Goal: Contribute content

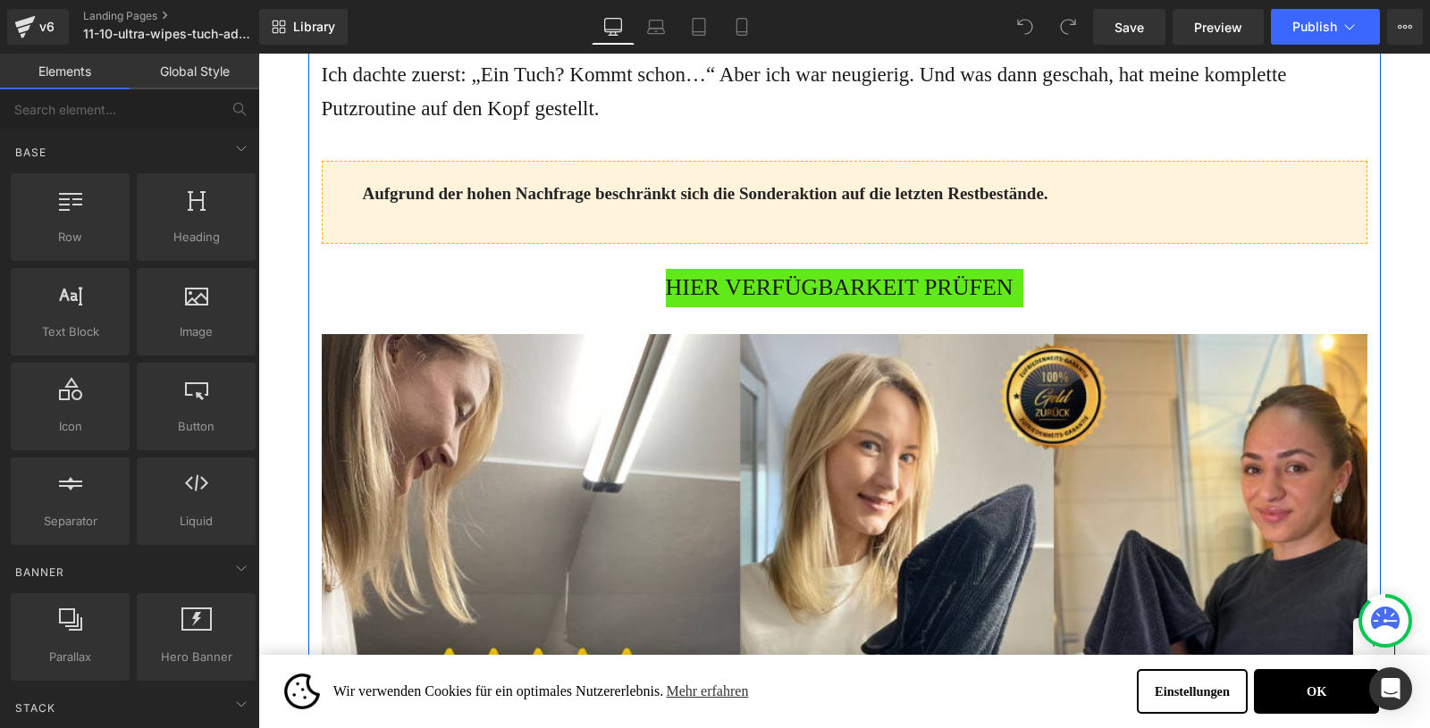
scroll to position [1482, 0]
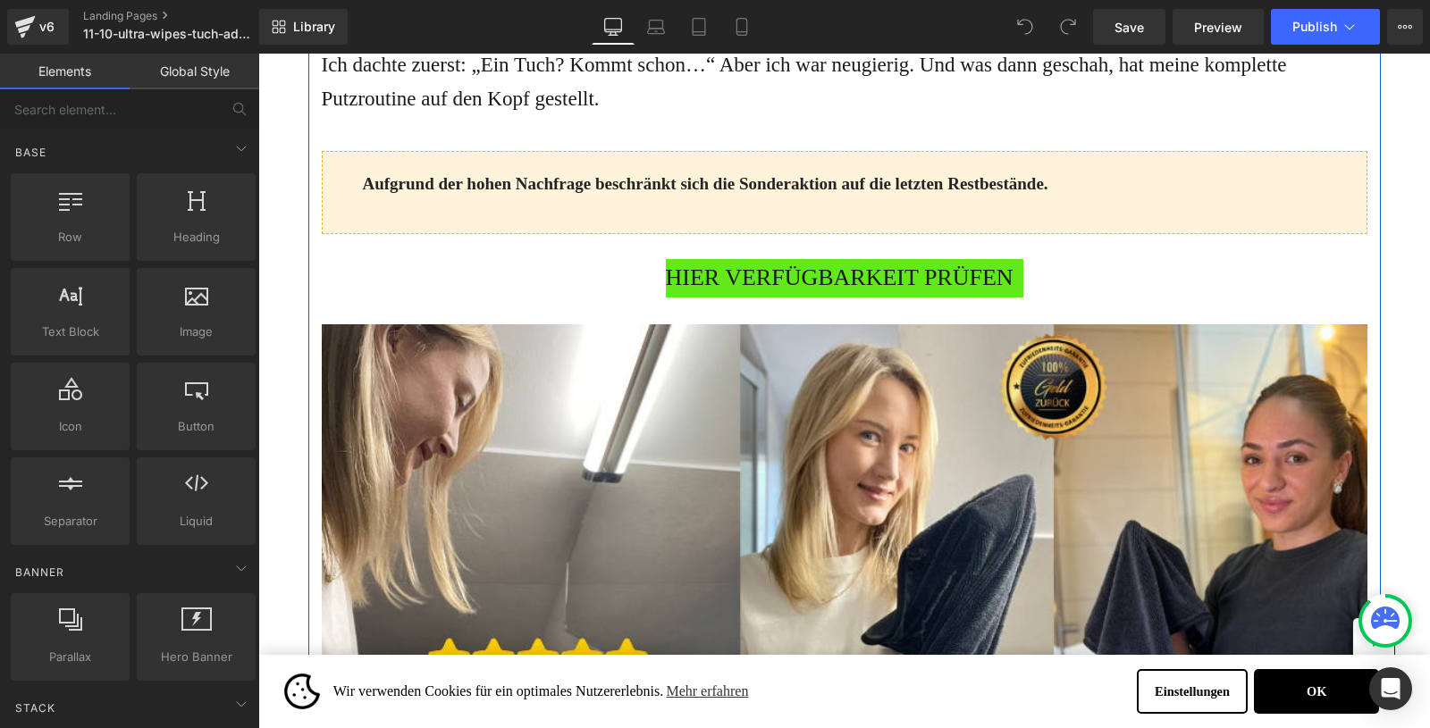
click at [735, 298] on span "HIER VERFÜGBARKEIT PRÜFEN" at bounding box center [840, 278] width 348 height 38
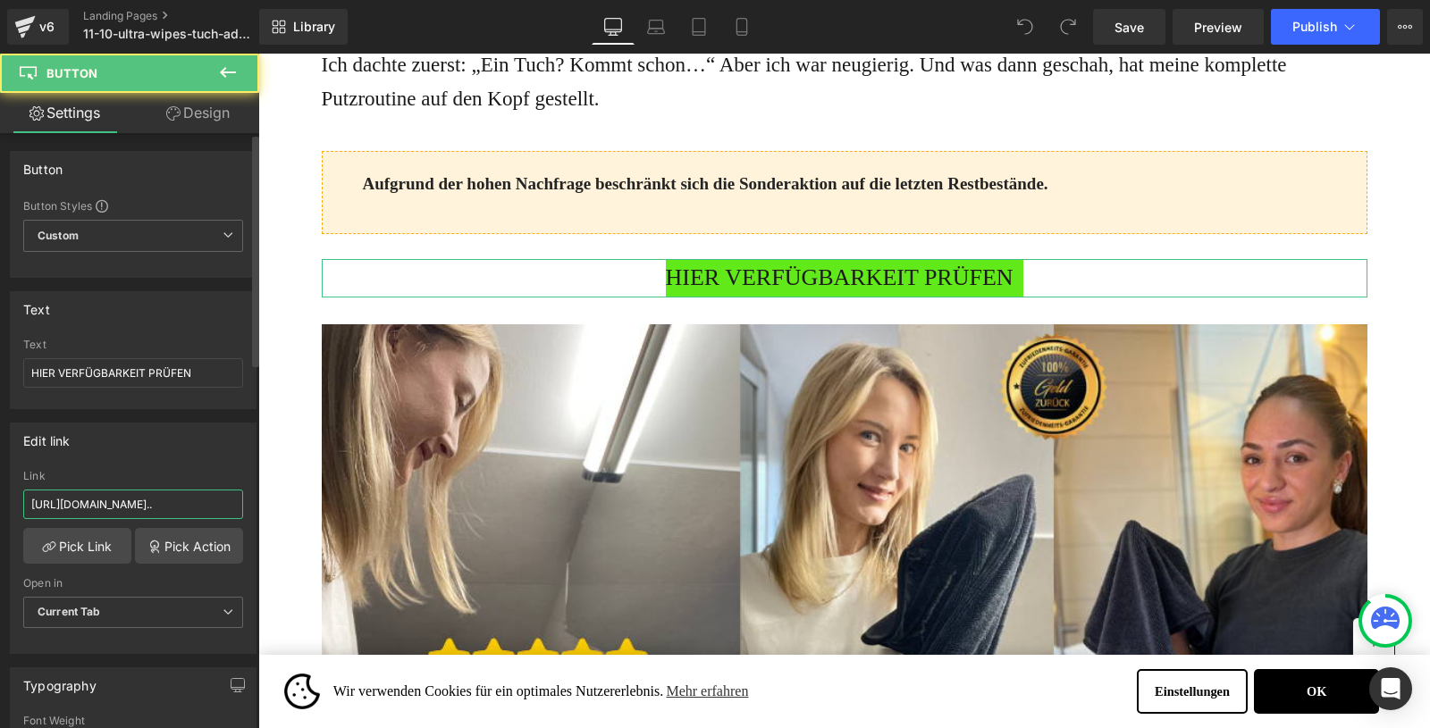
click at [145, 500] on input "https://shop.waterjake.de/click?_gl=1*1lt3rw7*_gcl_au*MTA5NTkwOTYuMTc1NDMyNTQzM…" at bounding box center [133, 504] width 220 height 29
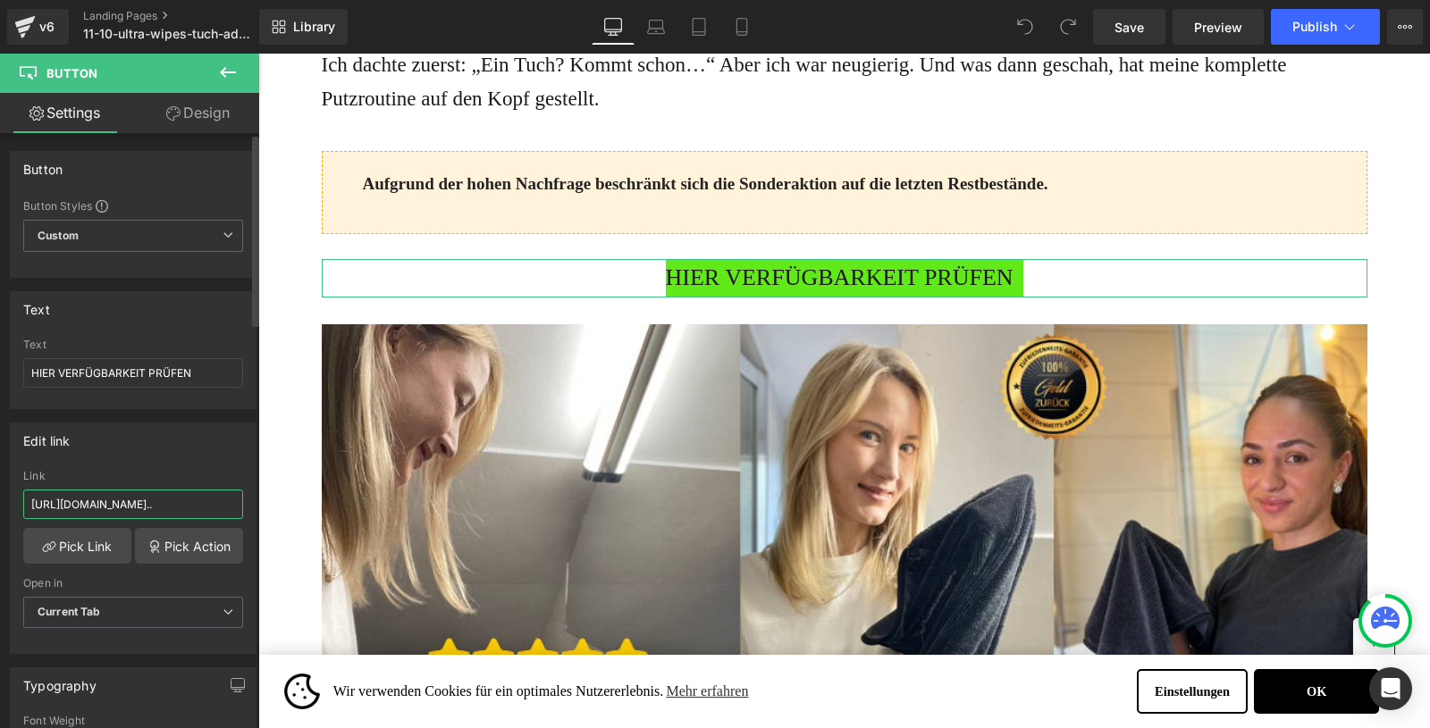
click at [145, 500] on input "https://shop.waterjake.de/click?_gl=1*1lt3rw7*_gcl_au*MTA5NTkwOTYuMTc1NDMyNTQzM…" at bounding box center [133, 504] width 220 height 29
type input "https://www.waterjake.de/products/waterjake-ultra-wipes-trockentuch-trend-2025"
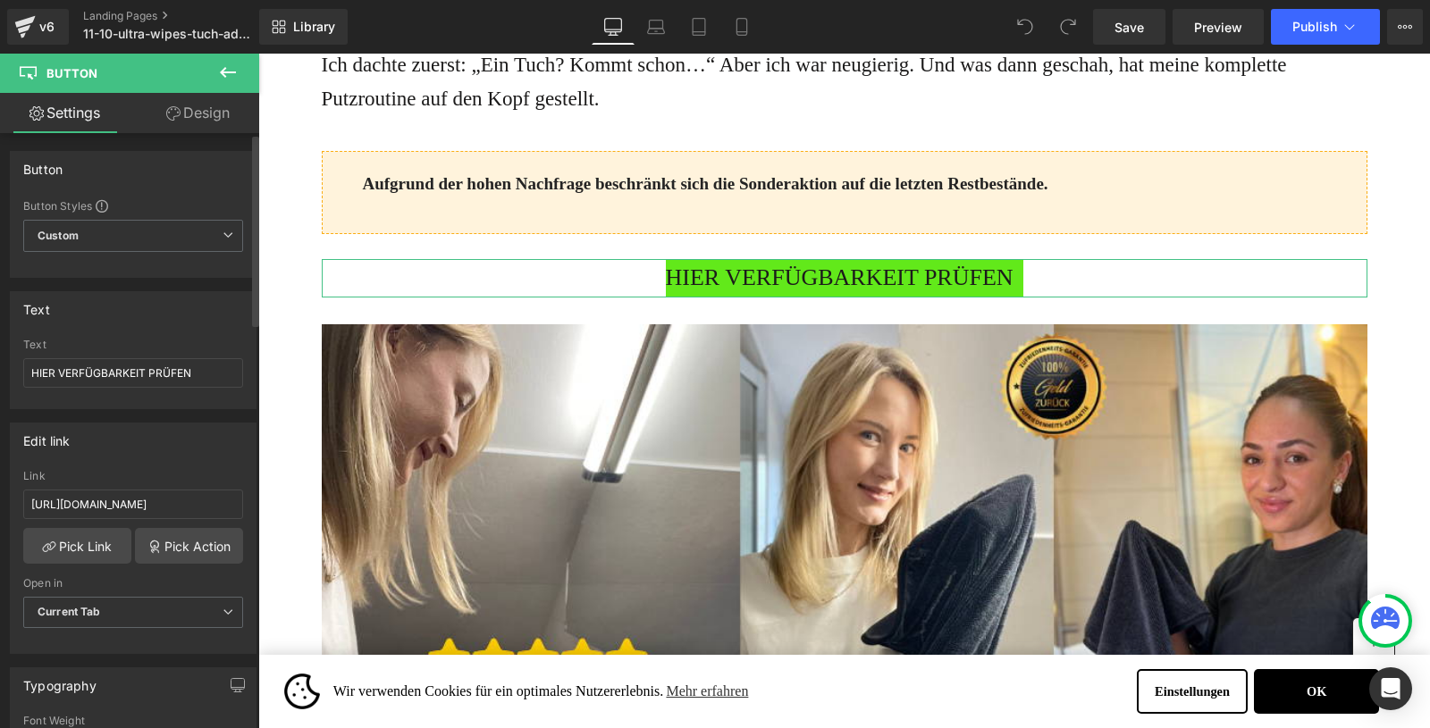
click at [139, 430] on div "Edit link" at bounding box center [133, 441] width 245 height 34
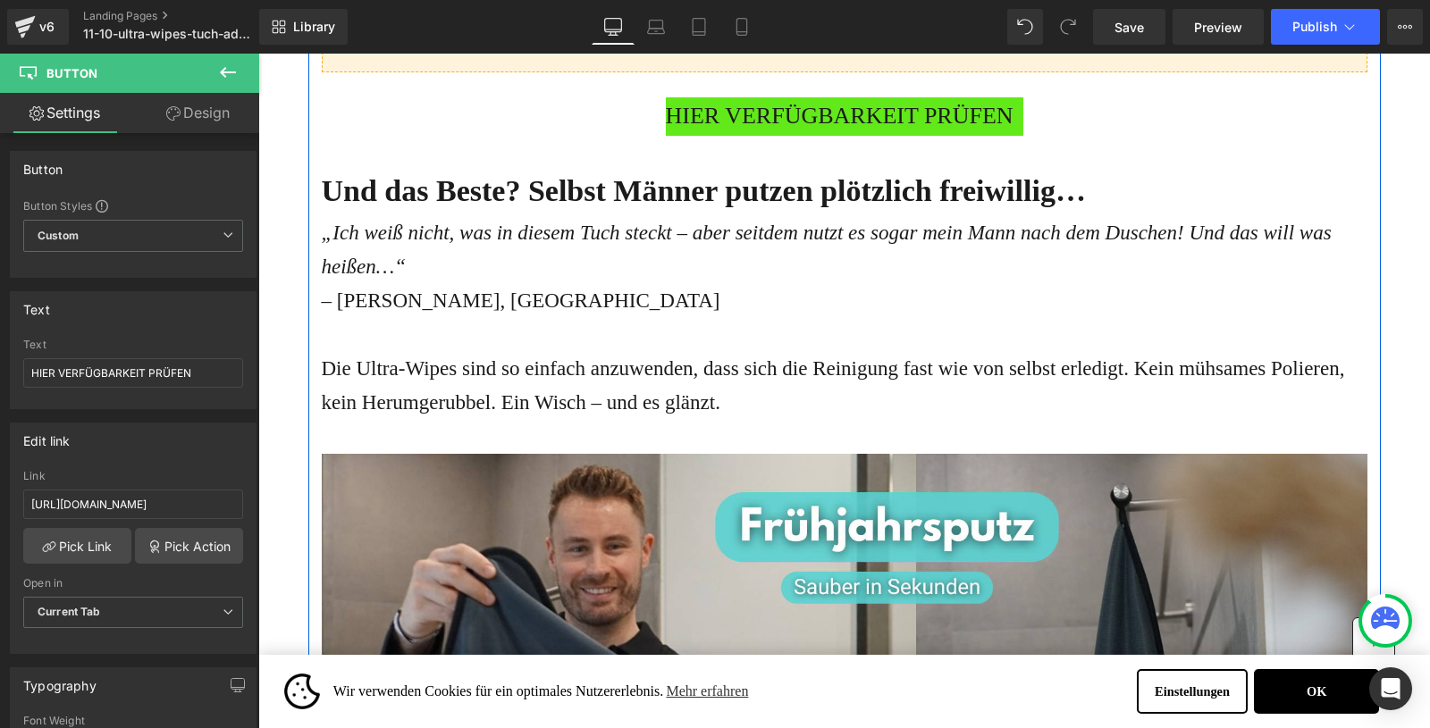
scroll to position [3928, 0]
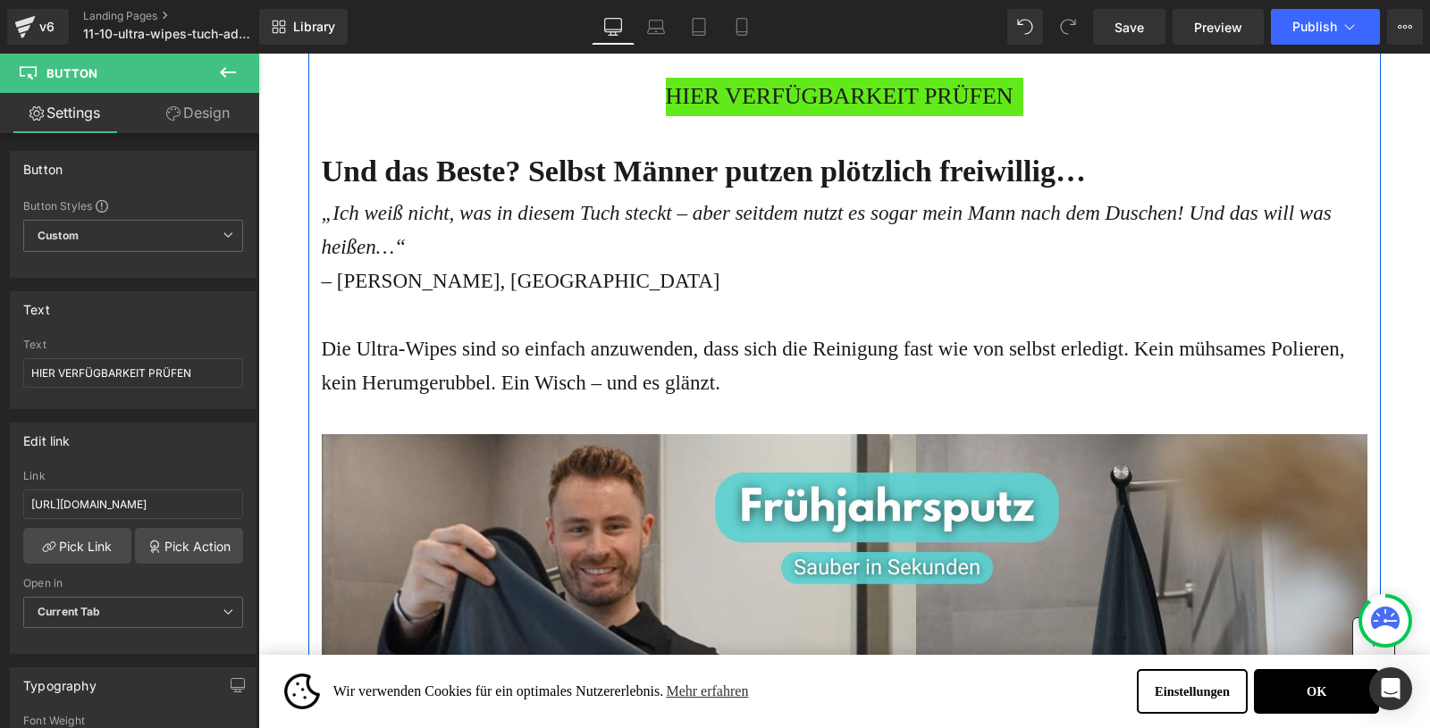
click at [741, 116] on span "HIER VERFÜGBARKEIT PRÜFEN" at bounding box center [840, 97] width 348 height 38
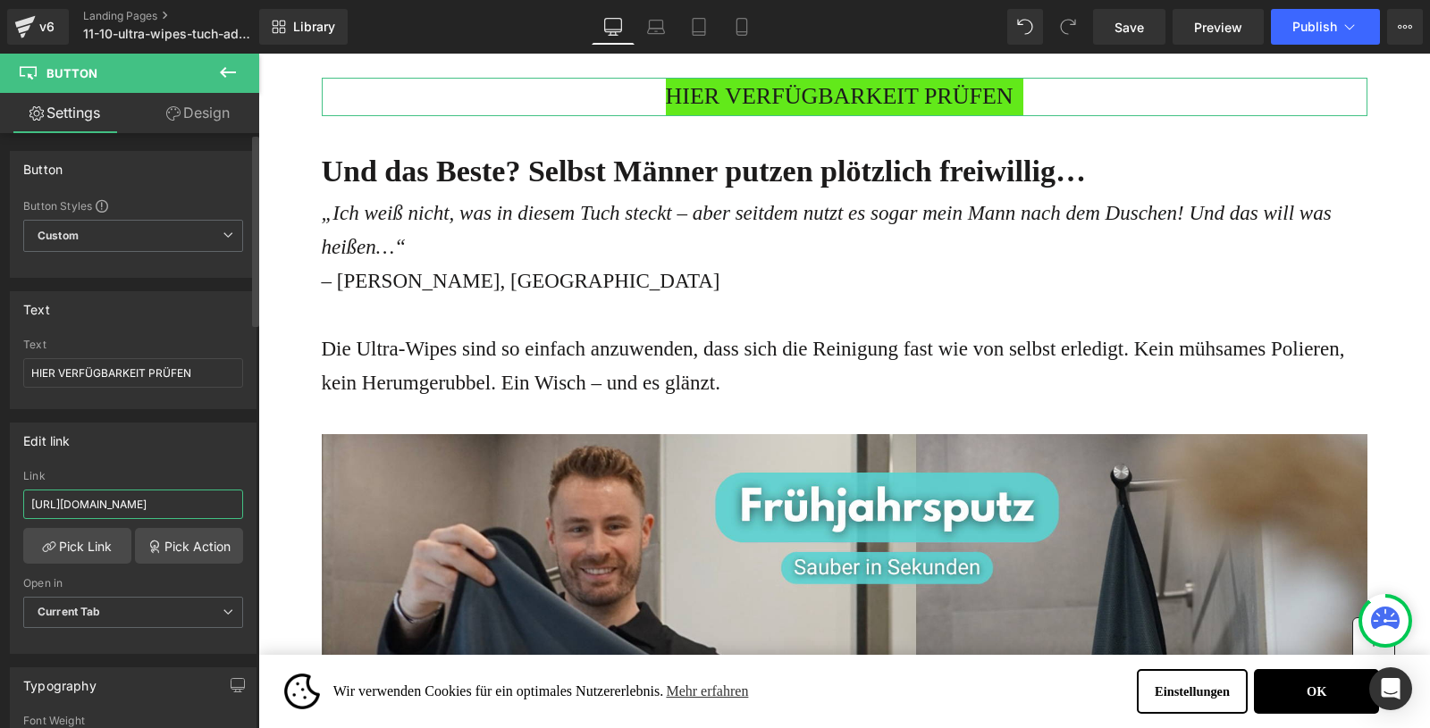
click at [123, 502] on input "https://shop.waterjake.de/click" at bounding box center [133, 504] width 220 height 29
paste input "www.waterjake.de/products/waterjake-ultra-wipes-trockentuch-trend-2025"
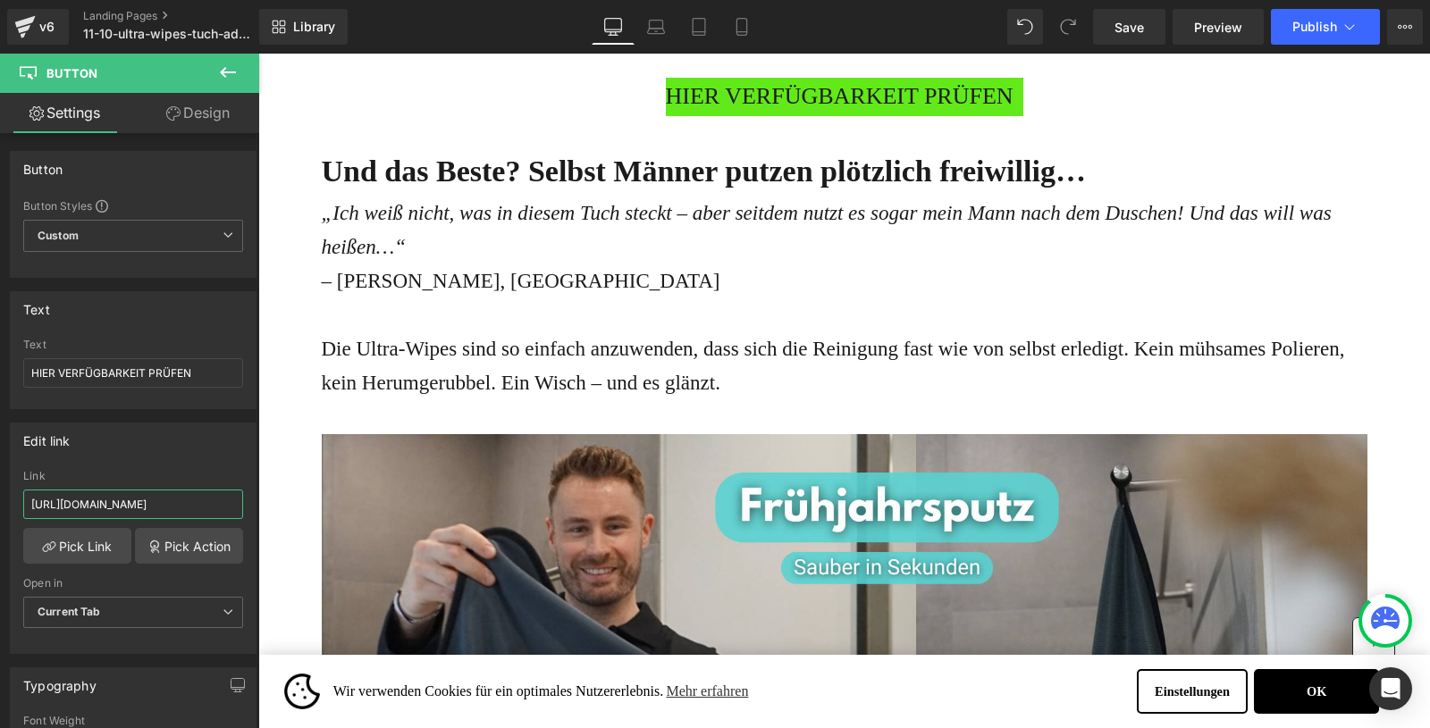
type input "https://www.waterjake.de/products/waterjake-ultra-wipes-trockentuch-trend-2025"
click at [446, 116] on div "HIER VERFÜGBARKEIT PRÜFEN" at bounding box center [845, 97] width 1046 height 38
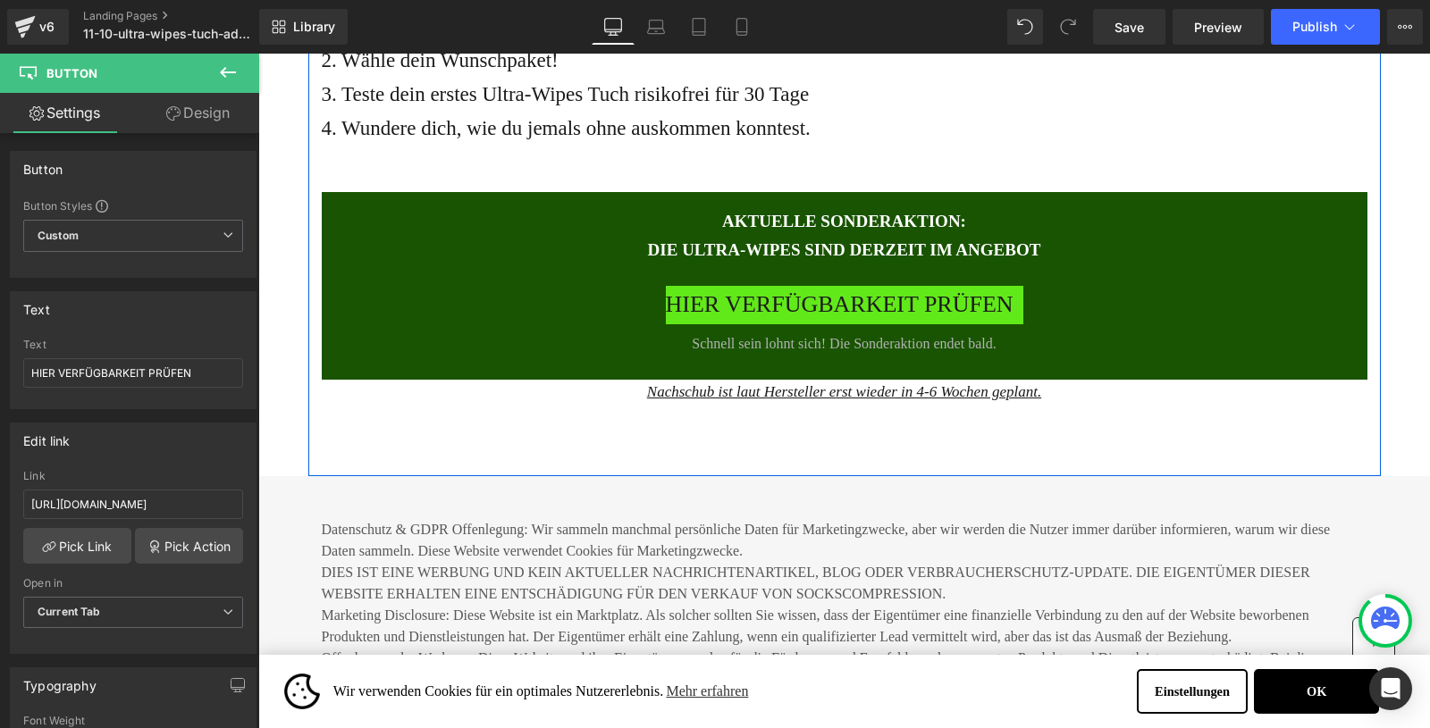
scroll to position [6966, 0]
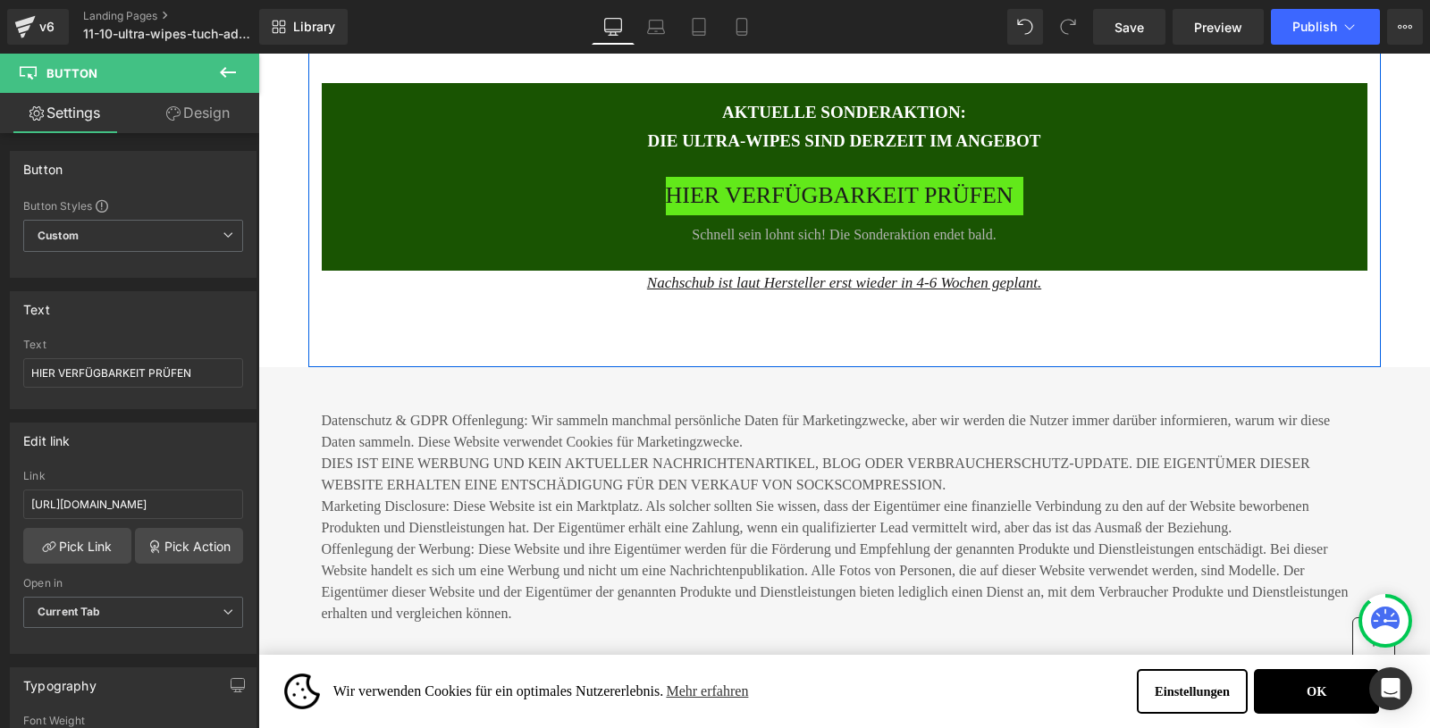
click at [775, 215] on span "HIER VERFÜGBARKEIT PRÜFEN" at bounding box center [840, 196] width 348 height 38
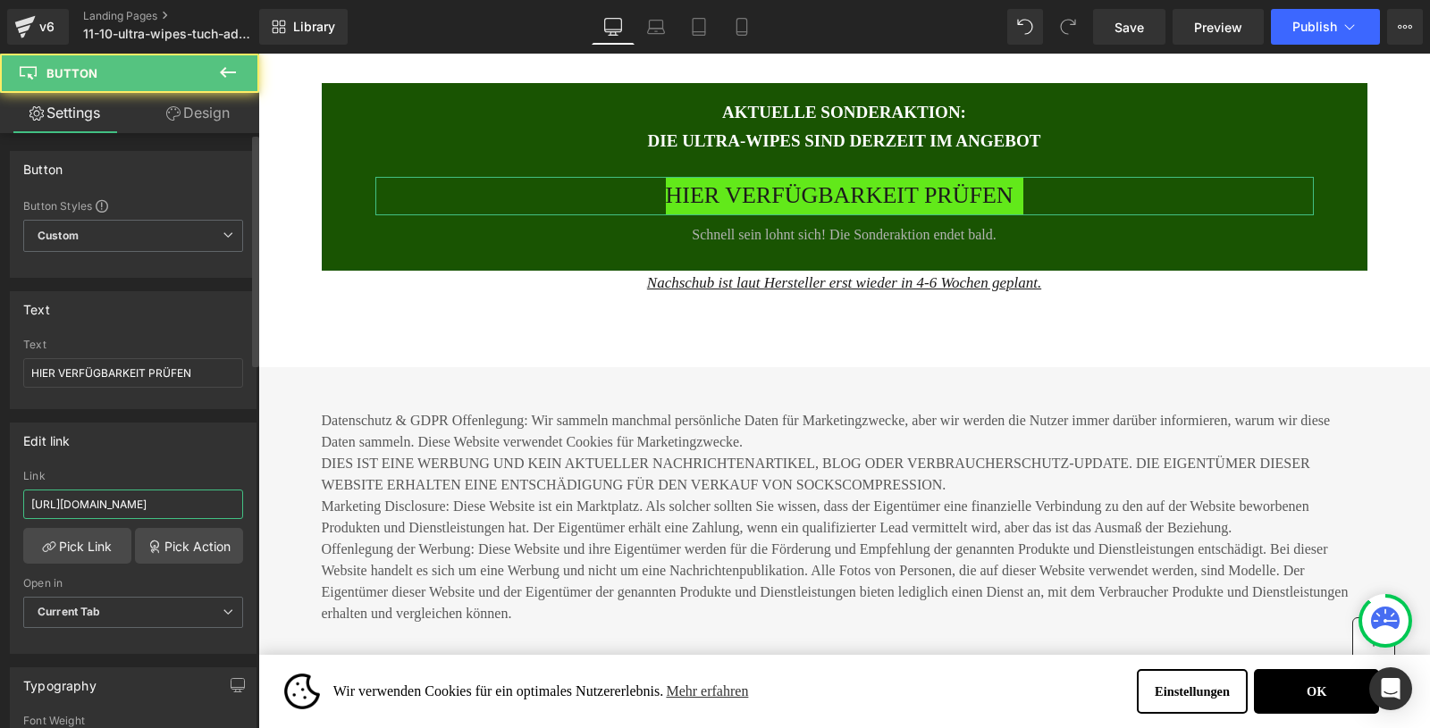
click at [154, 507] on input "https://shop.waterjake.de/click" at bounding box center [133, 504] width 220 height 29
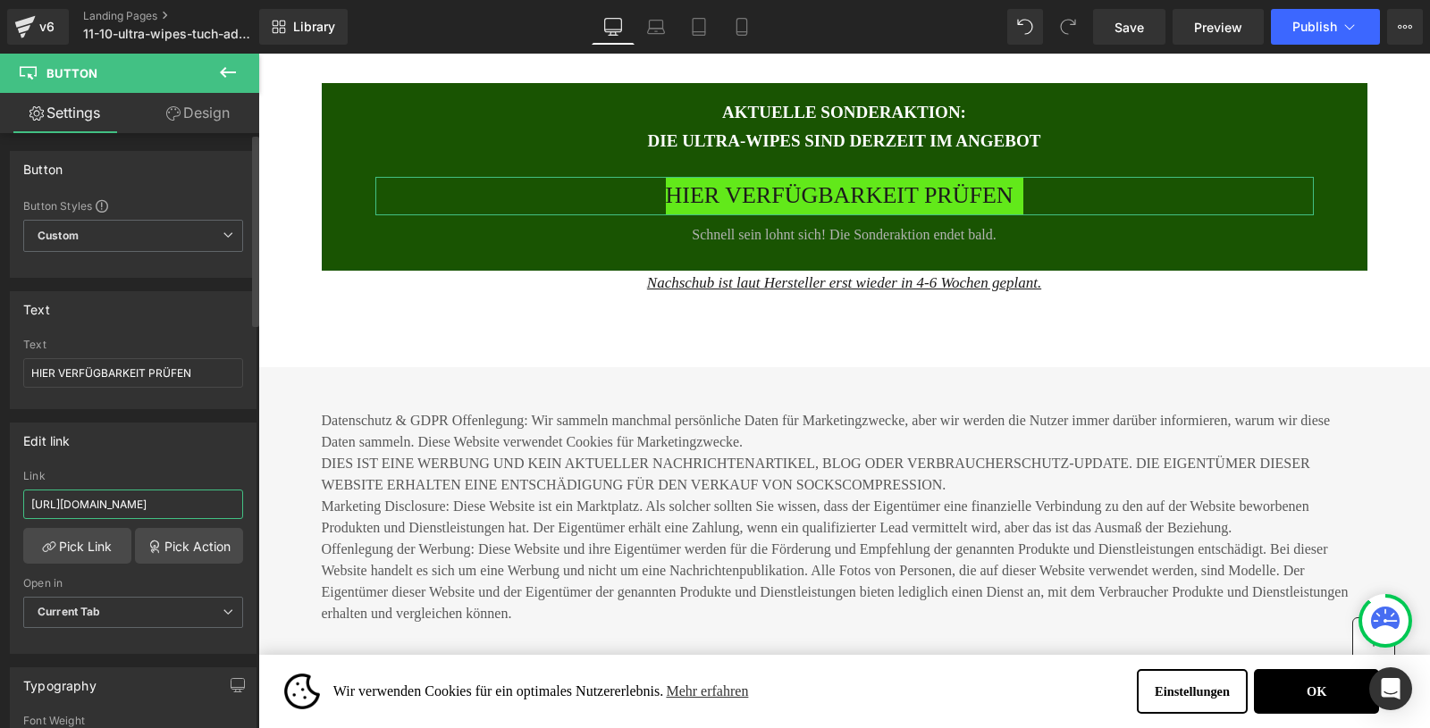
click at [154, 507] on input "https://shop.waterjake.de/click" at bounding box center [133, 504] width 220 height 29
type input "https://www.waterjake.de/products/waterjake-ultra-wipes-trockentuch-trend-2025"
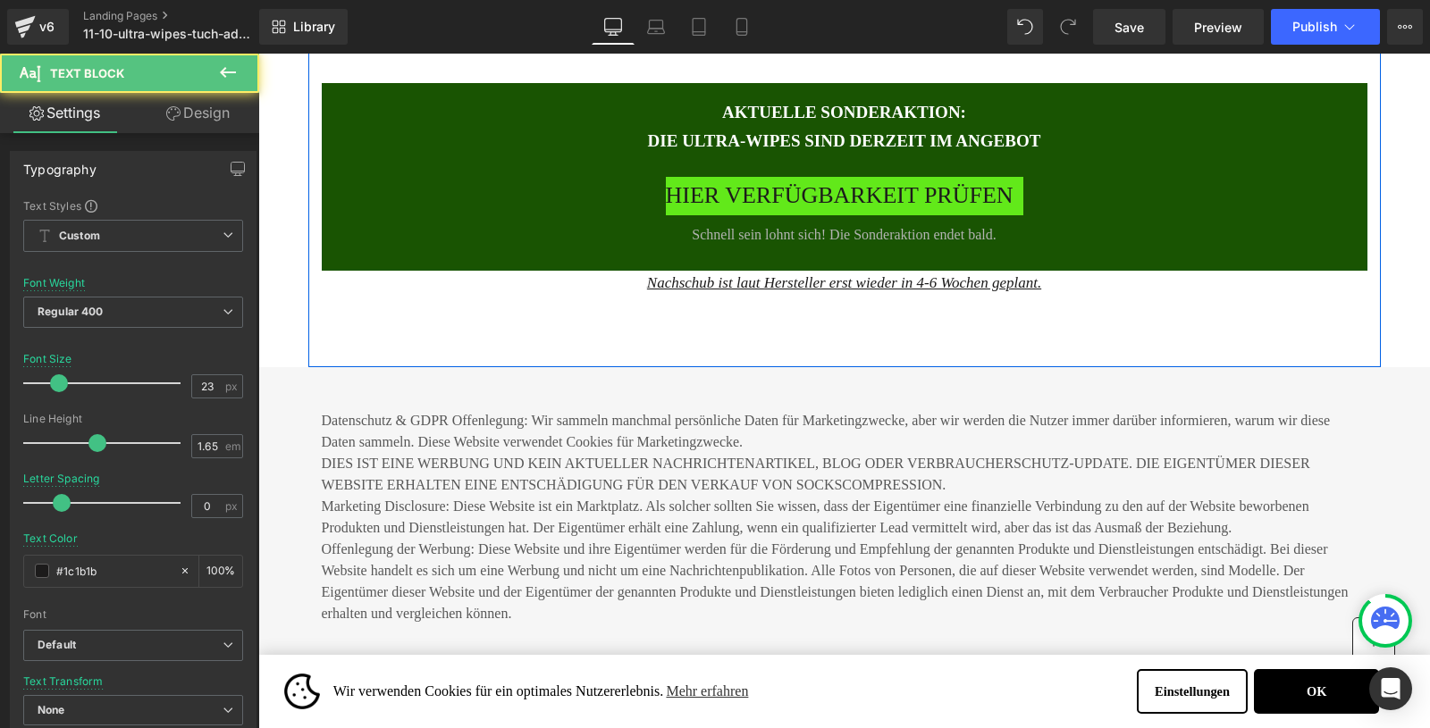
click at [719, 37] on p "4. Wundere dich, wie du jemals ohne auskommen konntest." at bounding box center [845, 20] width 1046 height 34
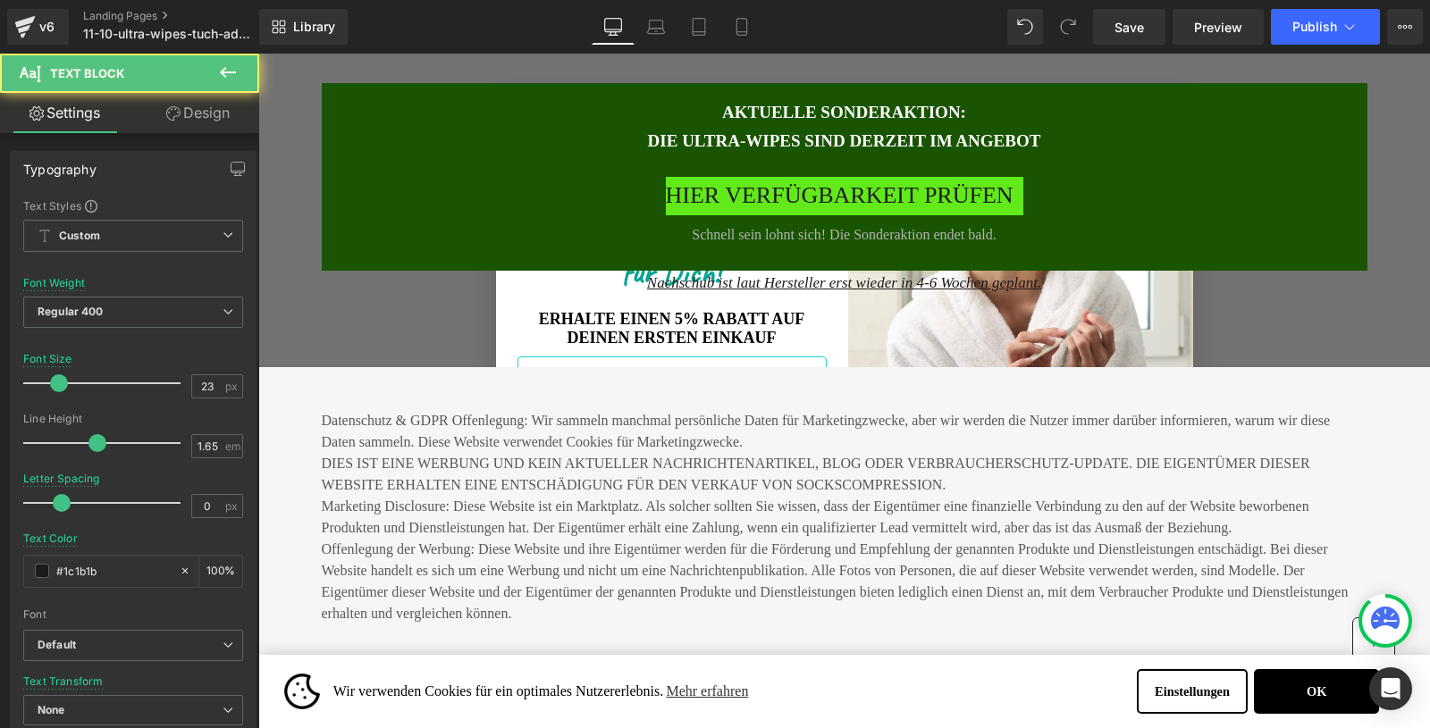
scroll to position [6920, 0]
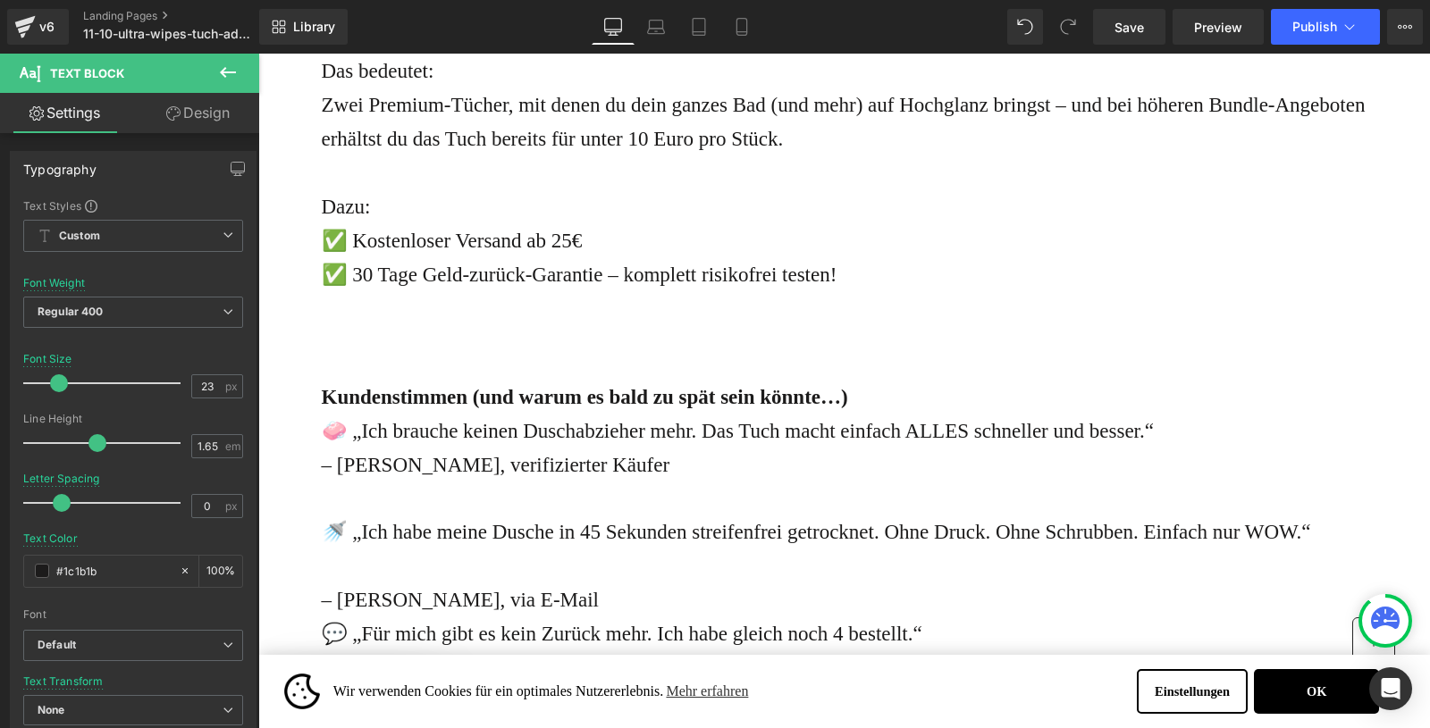
scroll to position [5092, 0]
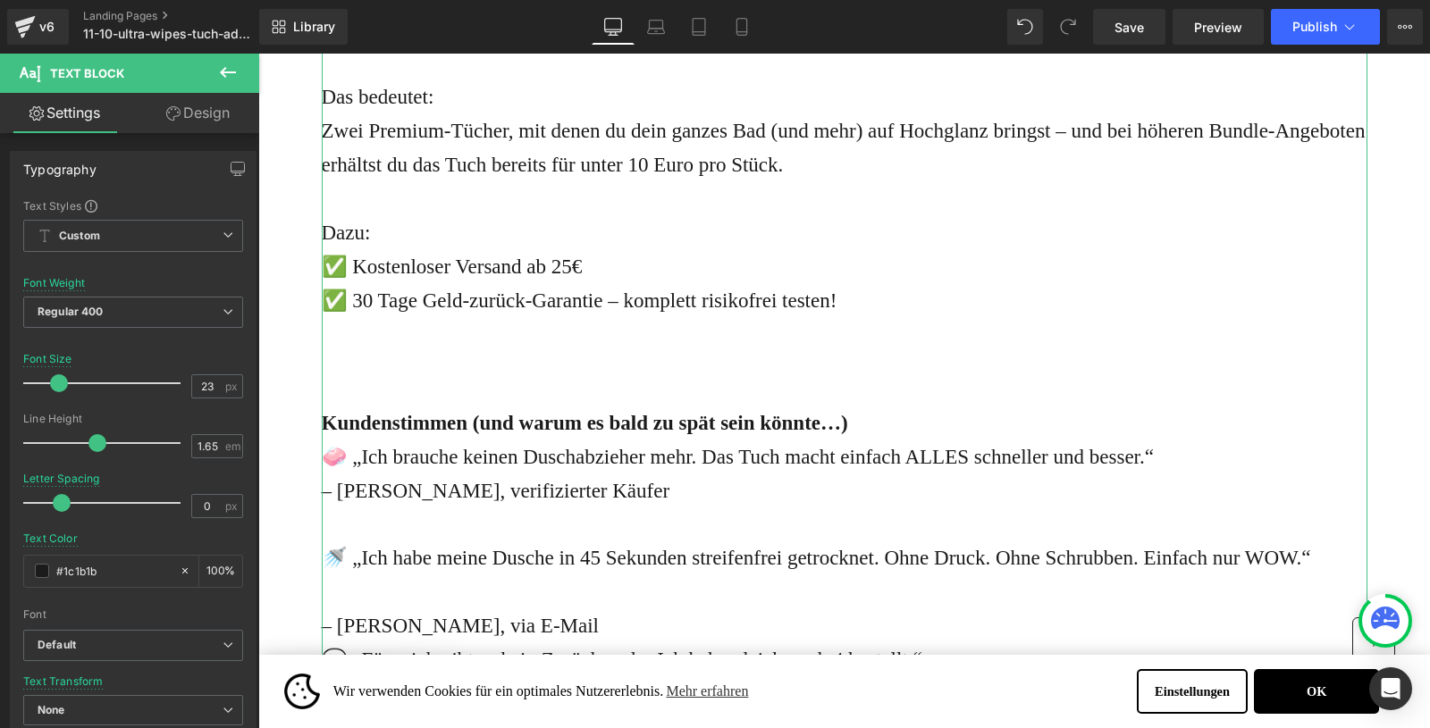
click at [648, 40] on strong "➡️ 2 Ultra-Wipes kaufen – 1 GRATIS dazu!" at bounding box center [516, 29] width 388 height 22
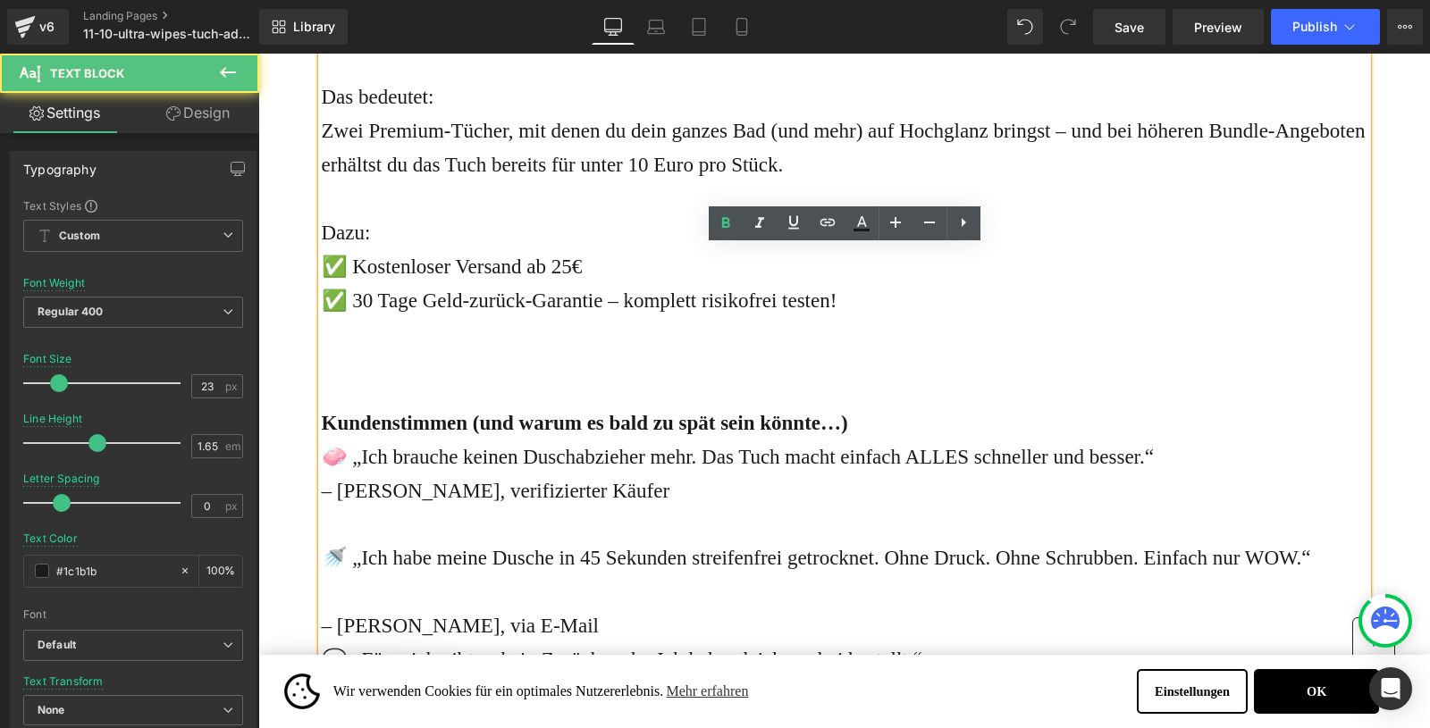
click at [598, 40] on strong "➡️ 2 Ultra-Wipes kaufen – 1 GRATIS dazu!" at bounding box center [516, 29] width 388 height 22
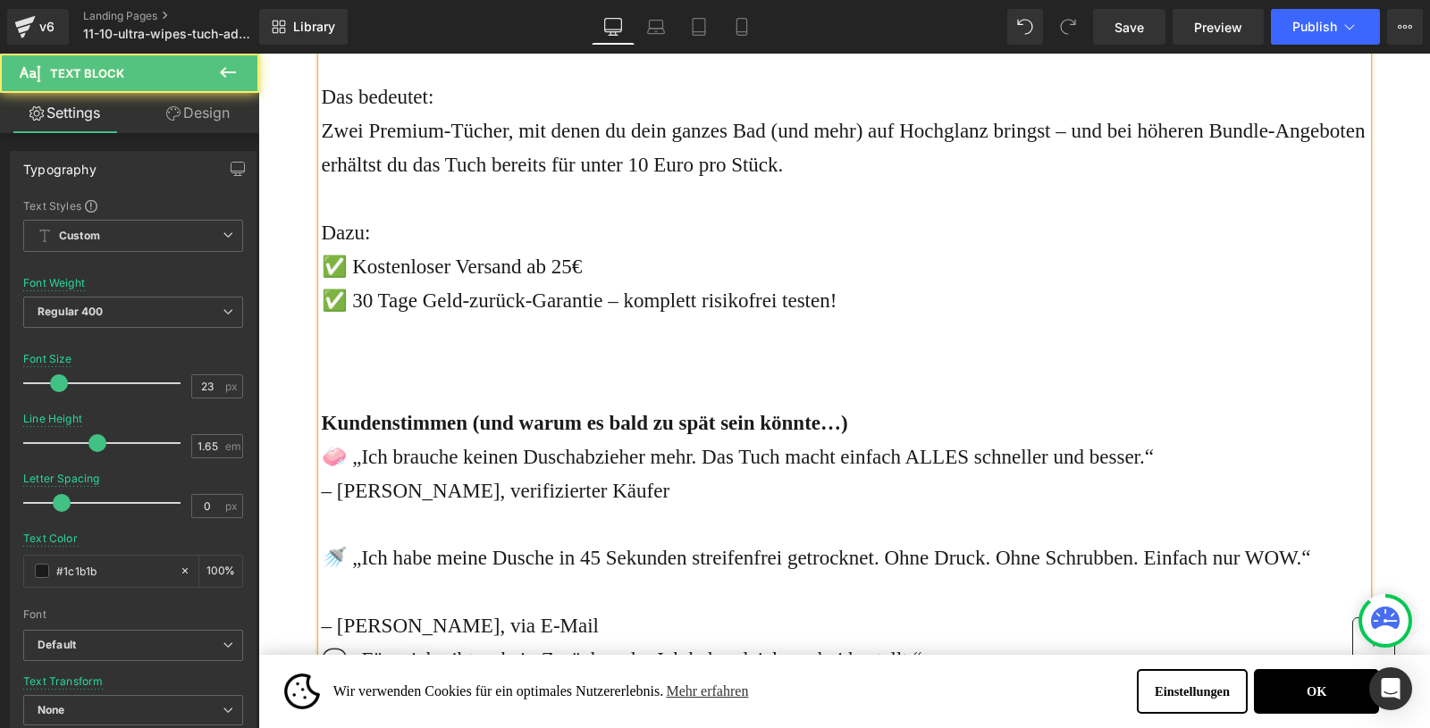
click at [670, 40] on strong "➡️ 2 Ultra-Wipes kaufen – GRATIS dazu!" at bounding box center [508, 29] width 373 height 22
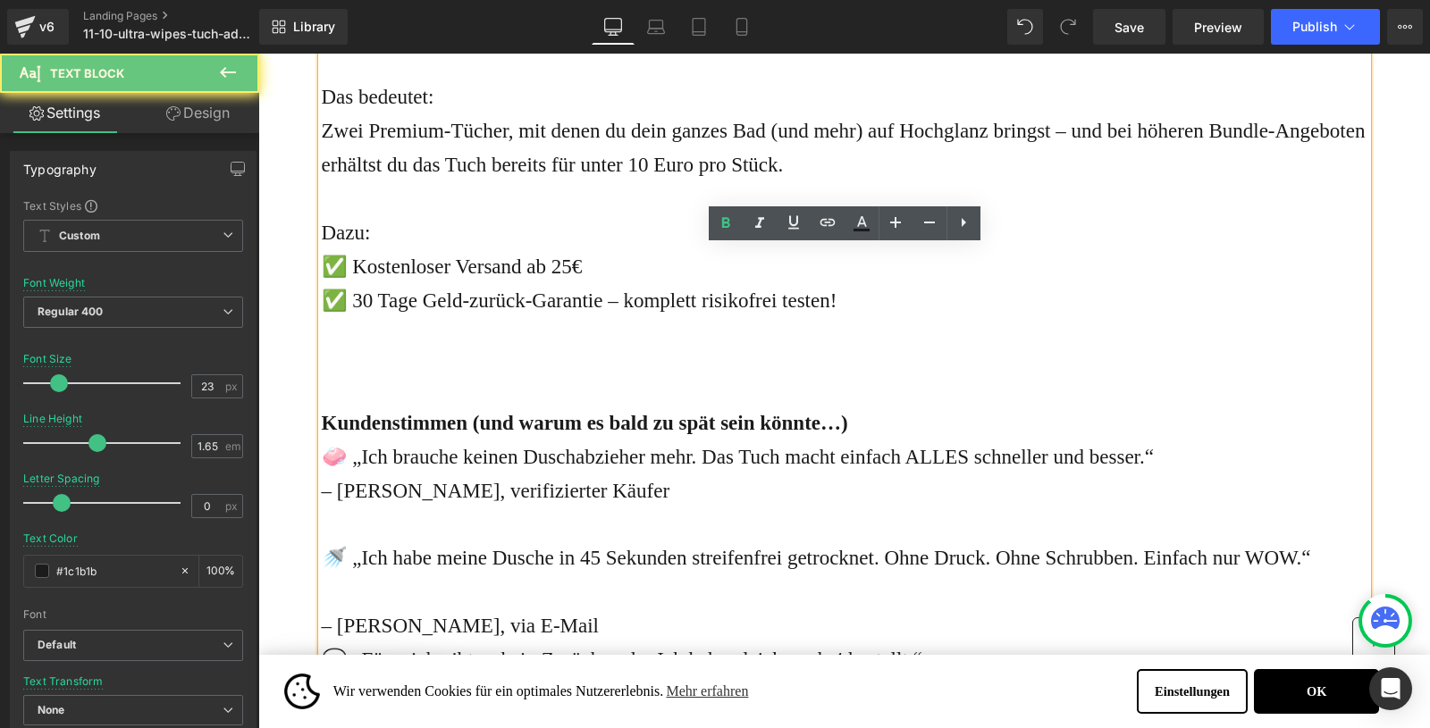
click at [670, 40] on strong "➡️ 2 Ultra-Wipes kaufen – GRATIS dazu!" at bounding box center [508, 29] width 373 height 22
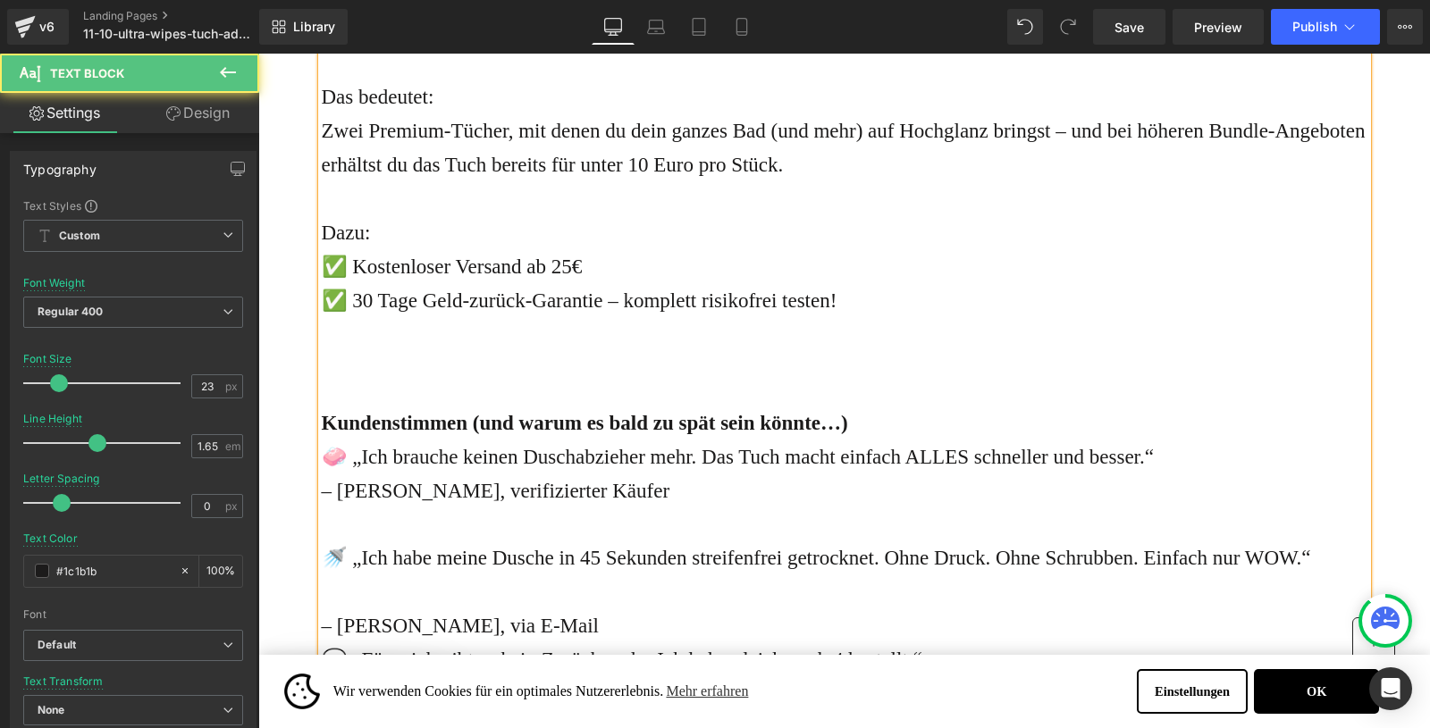
click at [584, 40] on strong "➡️ 2 Ultra-Wipes kaufen – GRATIS Tücher erhalten!" at bounding box center [558, 29] width 472 height 22
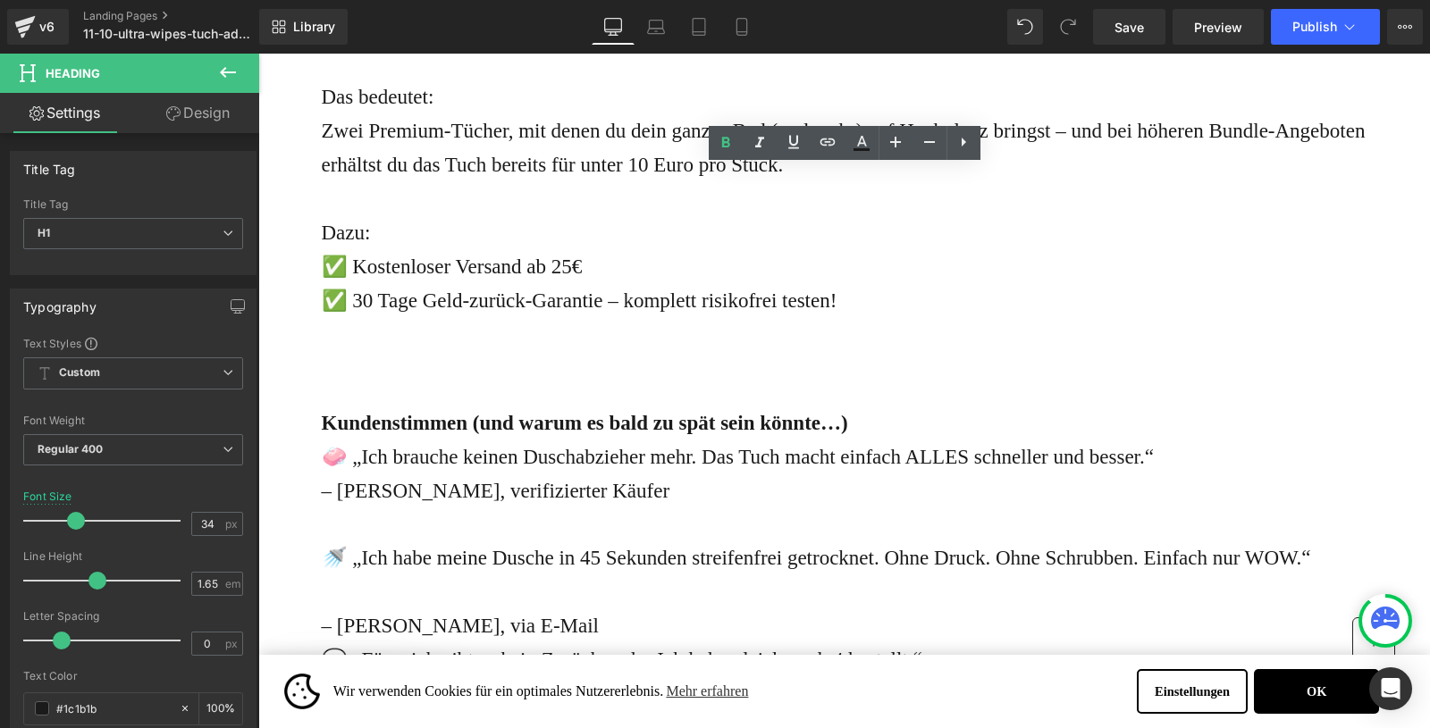
drag, startPoint x: 392, startPoint y: 220, endPoint x: 329, endPoint y: 220, distance: 63.4
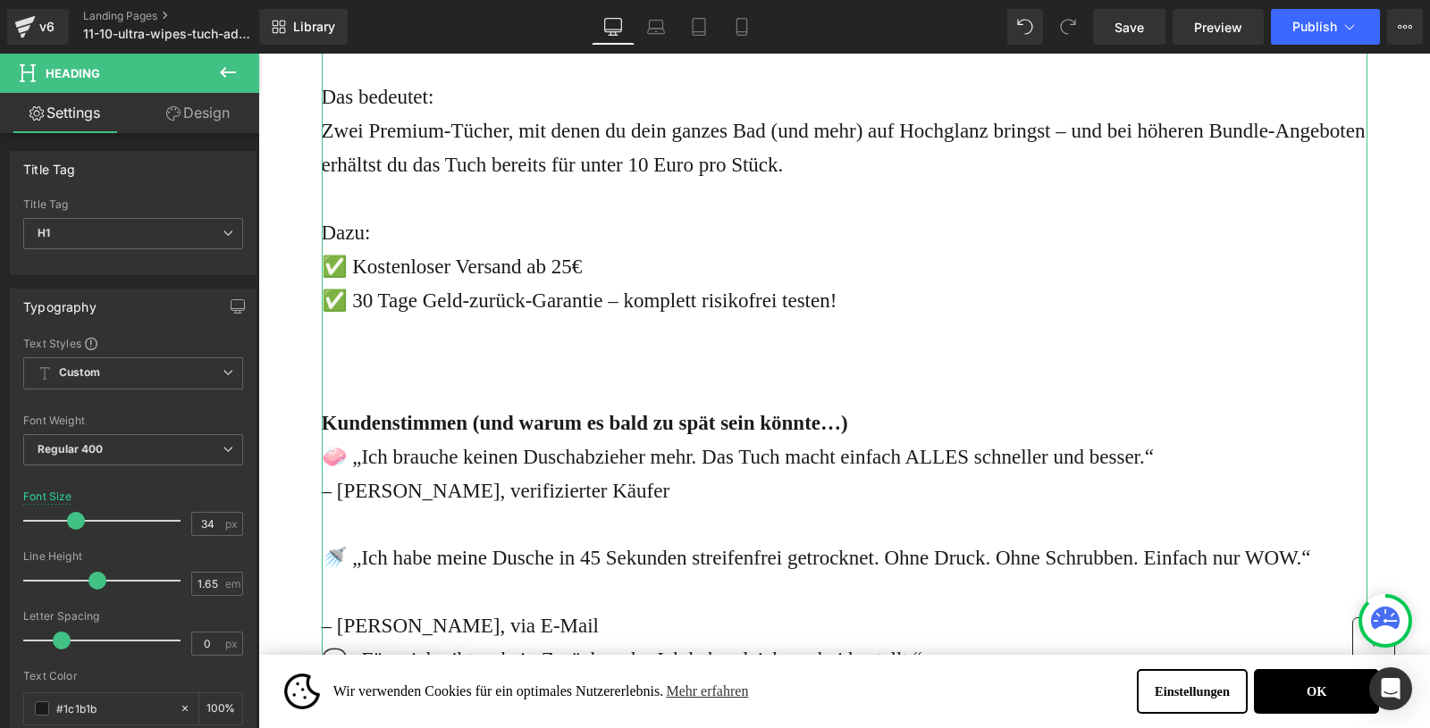
click at [662, 351] on div "Die Nachfrage ist gerade riesig – und es gibt einen Grund, warum: WaterJake® bi…" at bounding box center [845, 346] width 1046 height 802
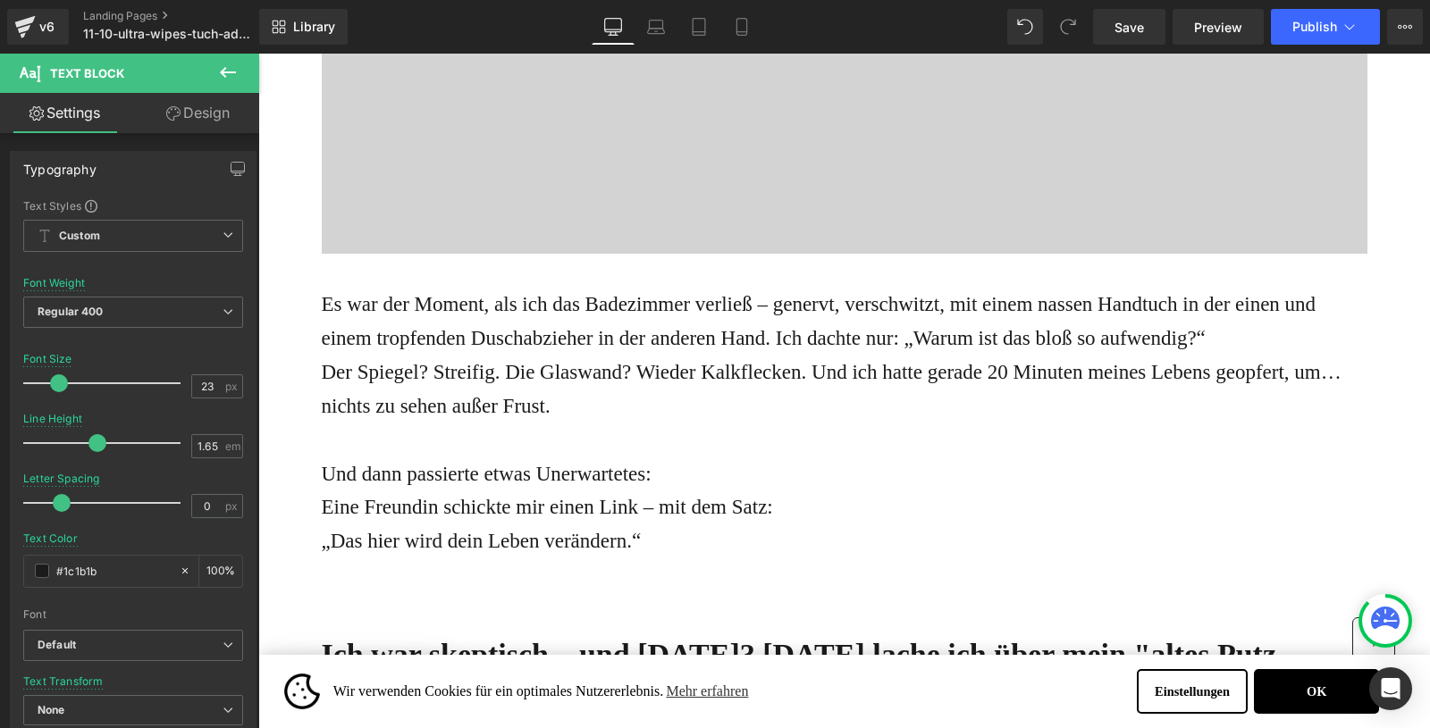
scroll to position [181, 0]
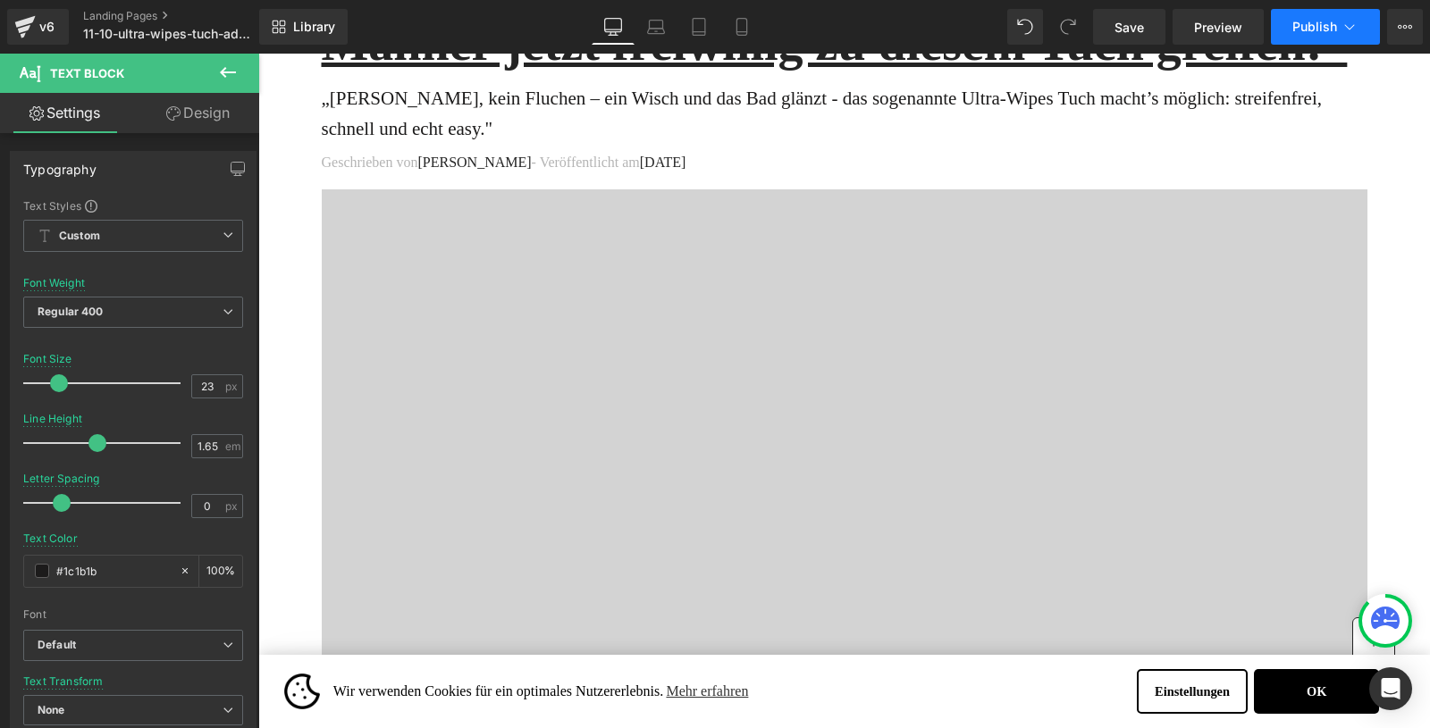
click at [1334, 13] on button "Publish" at bounding box center [1325, 27] width 109 height 36
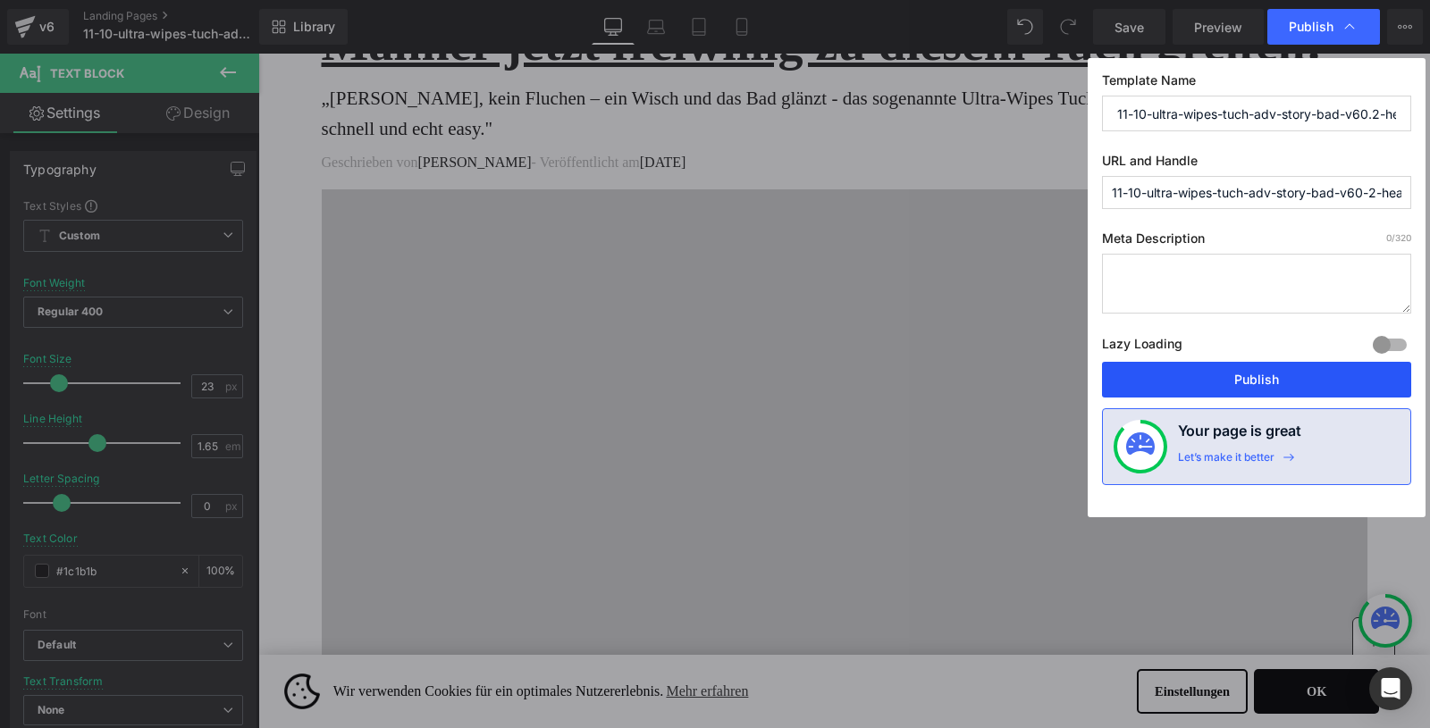
click at [1221, 370] on button "Publish" at bounding box center [1256, 380] width 309 height 36
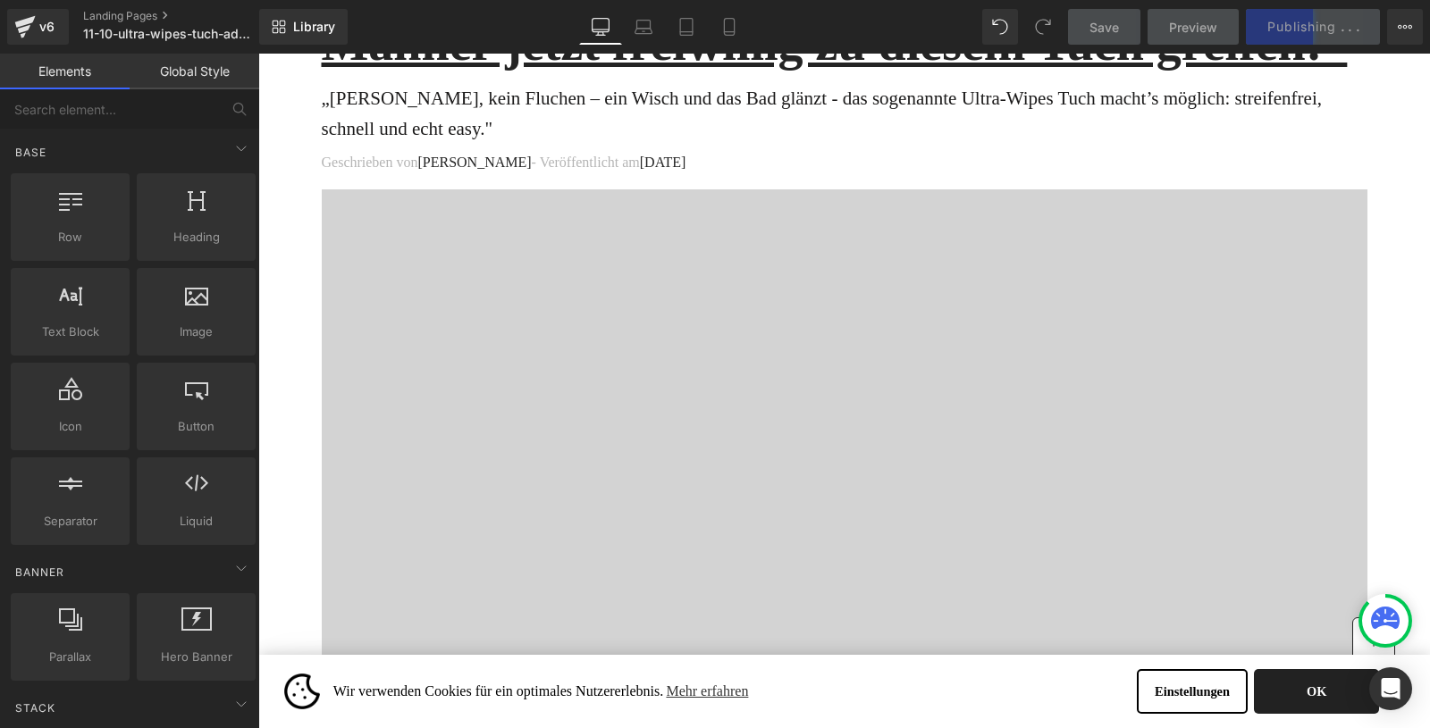
click at [1324, 698] on button "OK" at bounding box center [1316, 691] width 125 height 45
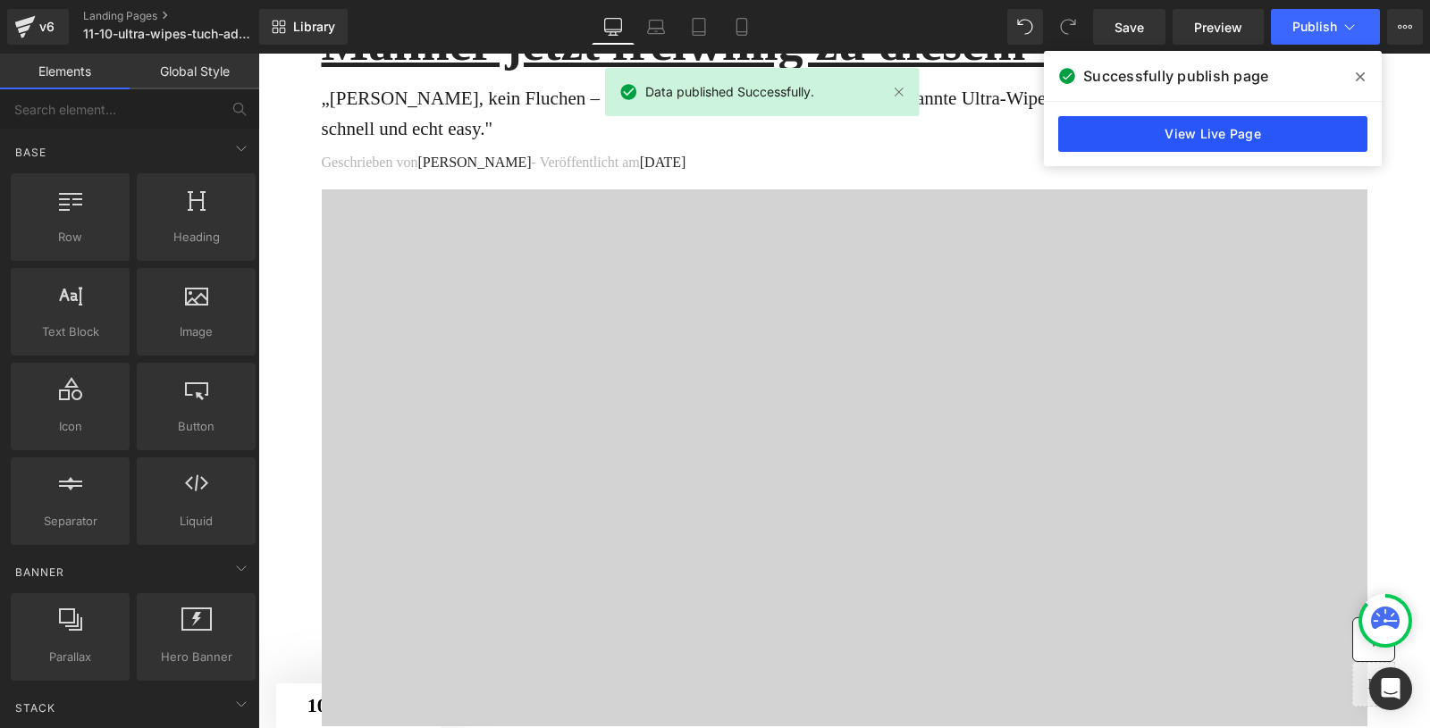
click at [1151, 131] on link "View Live Page" at bounding box center [1212, 134] width 309 height 36
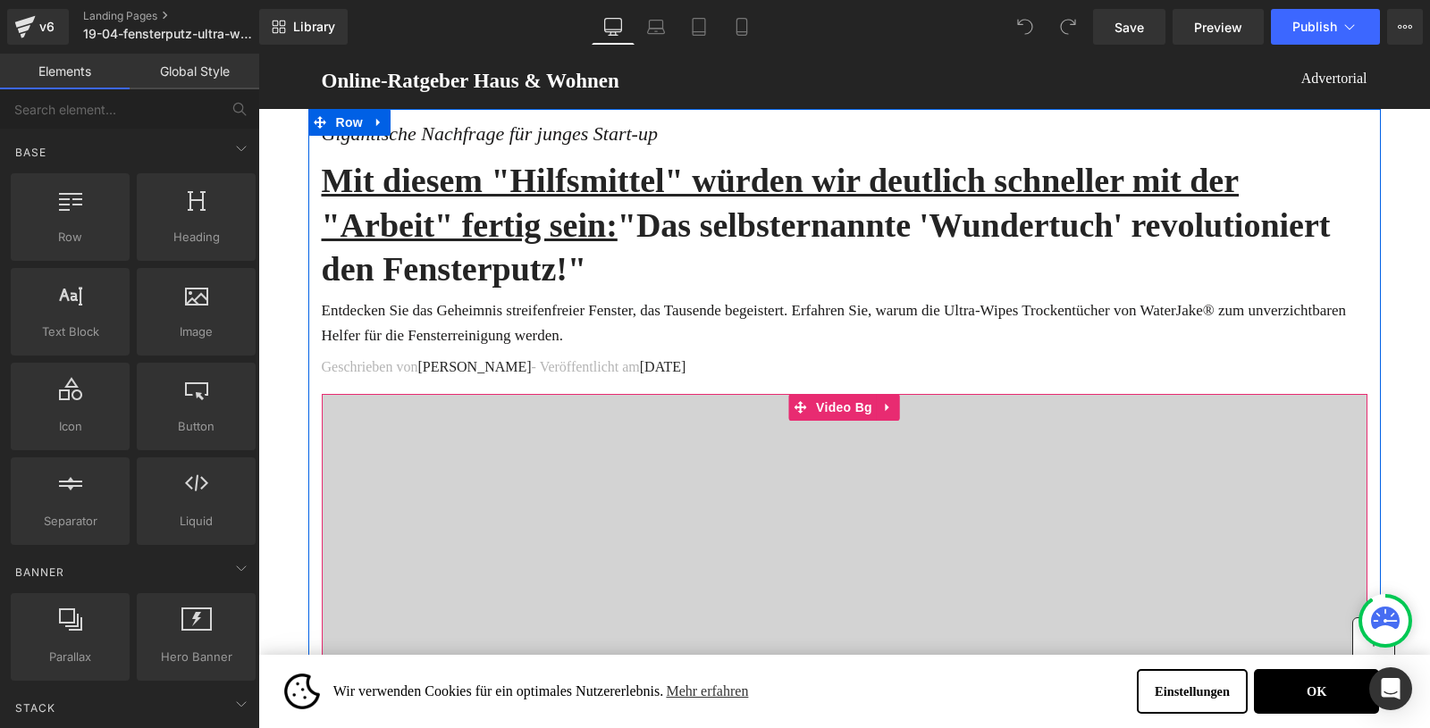
scroll to position [29, 0]
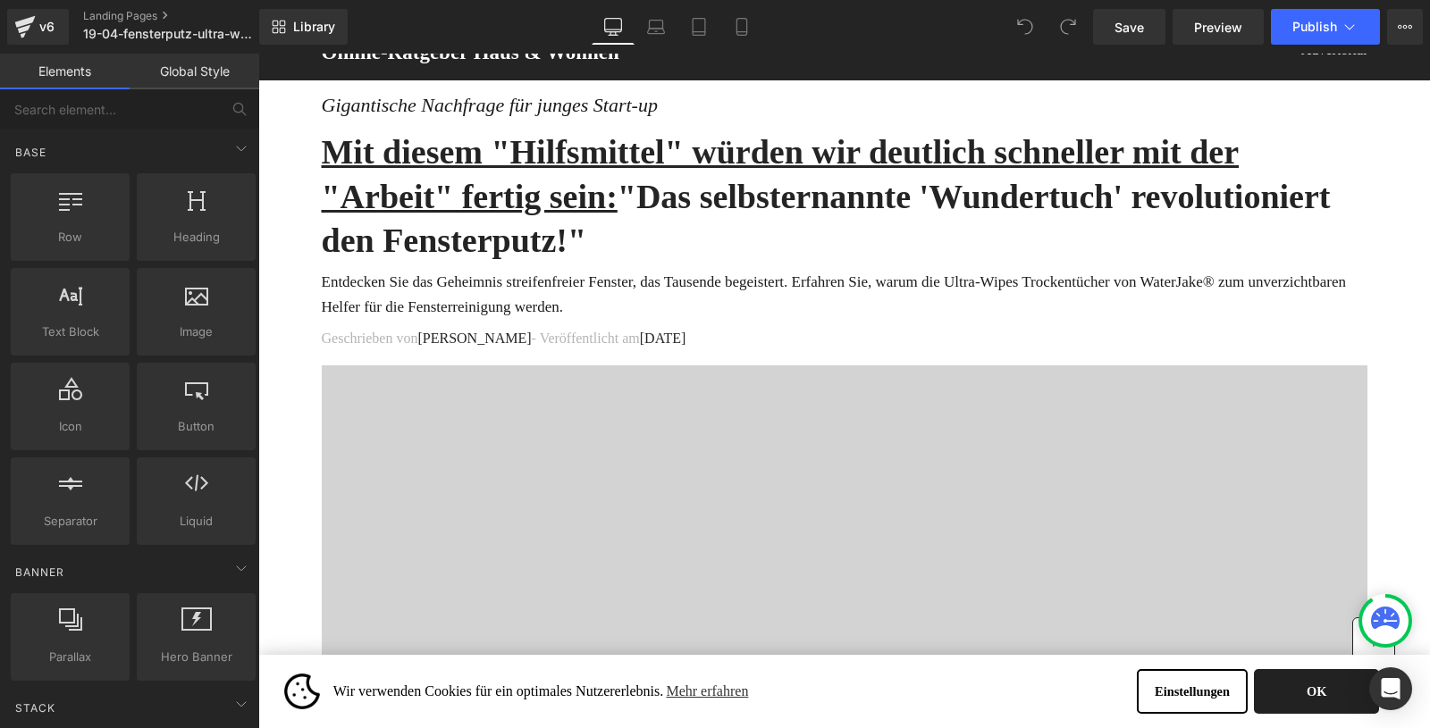
click at [1322, 701] on button "OK" at bounding box center [1316, 691] width 125 height 45
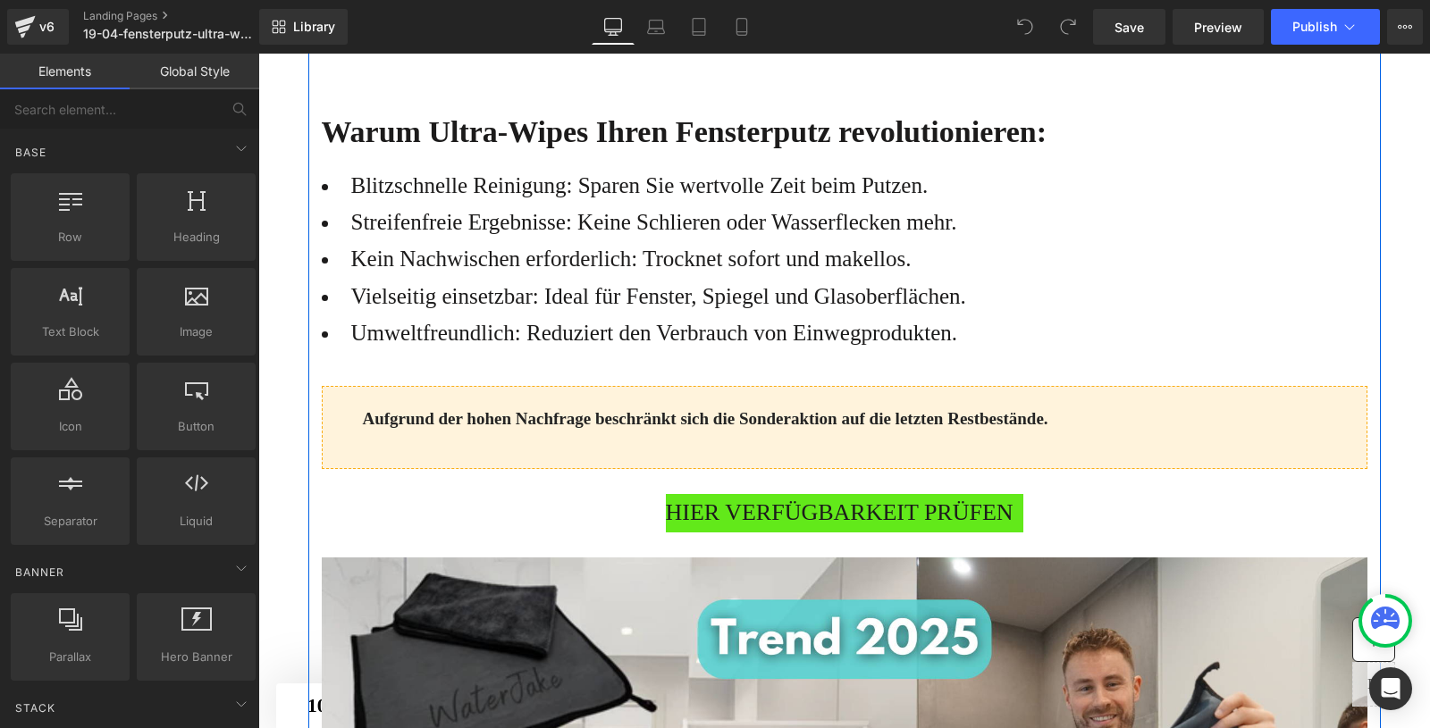
scroll to position [1487, 0]
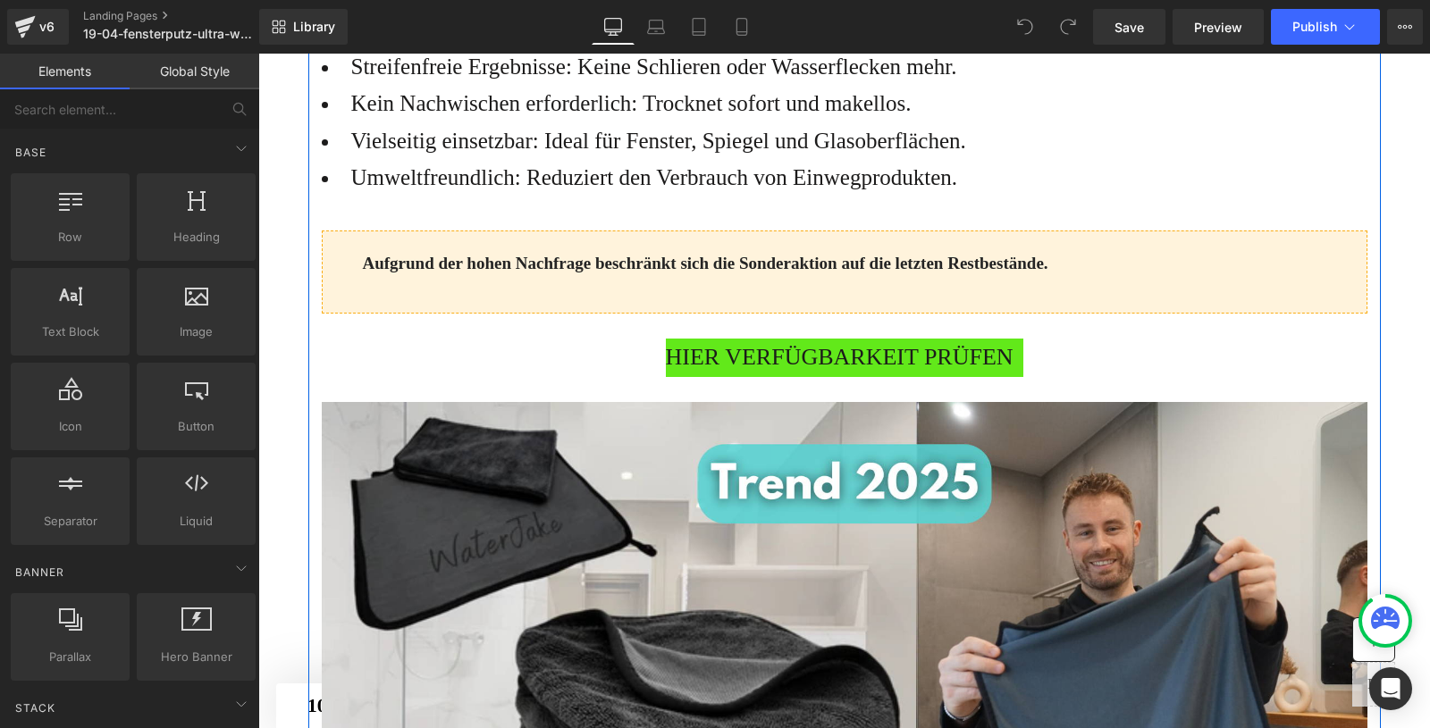
click at [710, 377] on span "HIER VERFÜGBARKEIT PRÜFEN" at bounding box center [840, 358] width 348 height 38
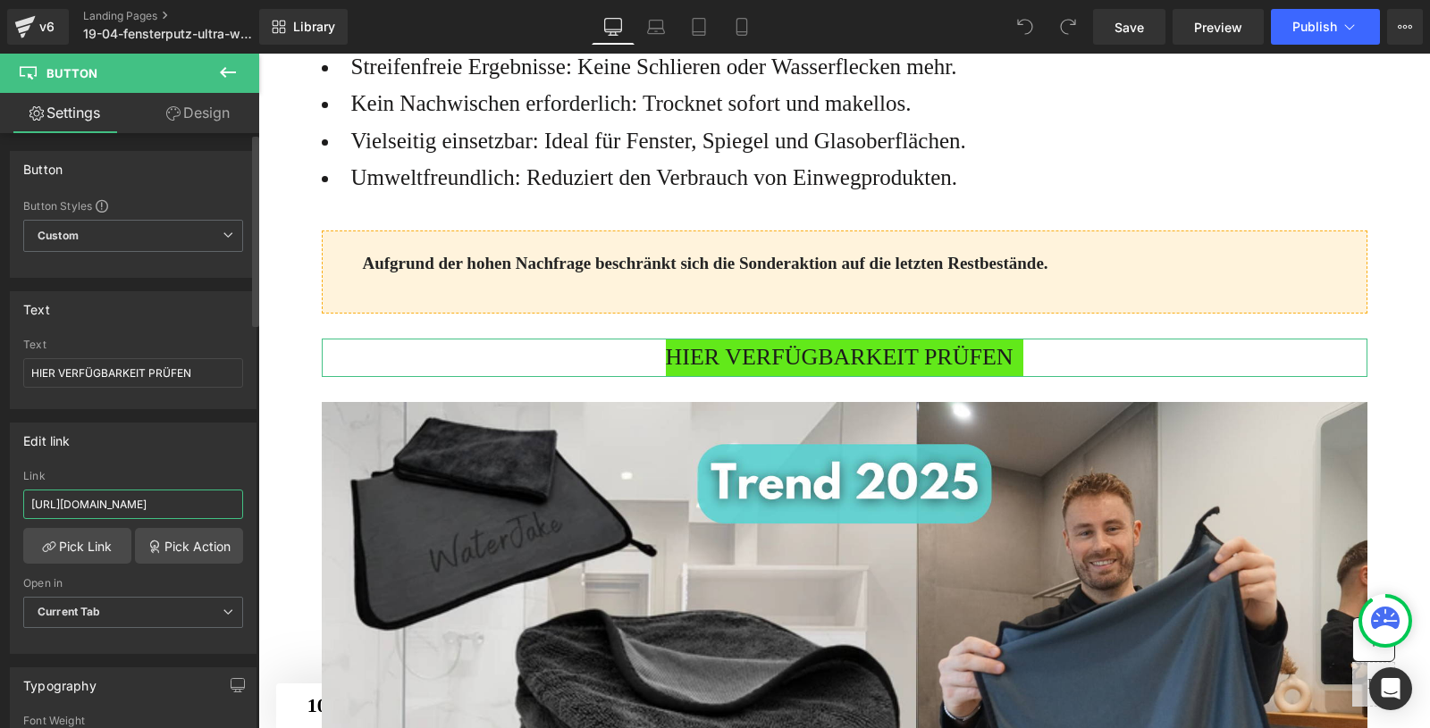
click at [139, 498] on input "https://www.waterjake.de/products/waterjake-ultra-wipes-fenstertuch?_pos=1&_sid…" at bounding box center [133, 504] width 220 height 29
paste input "494957d02"
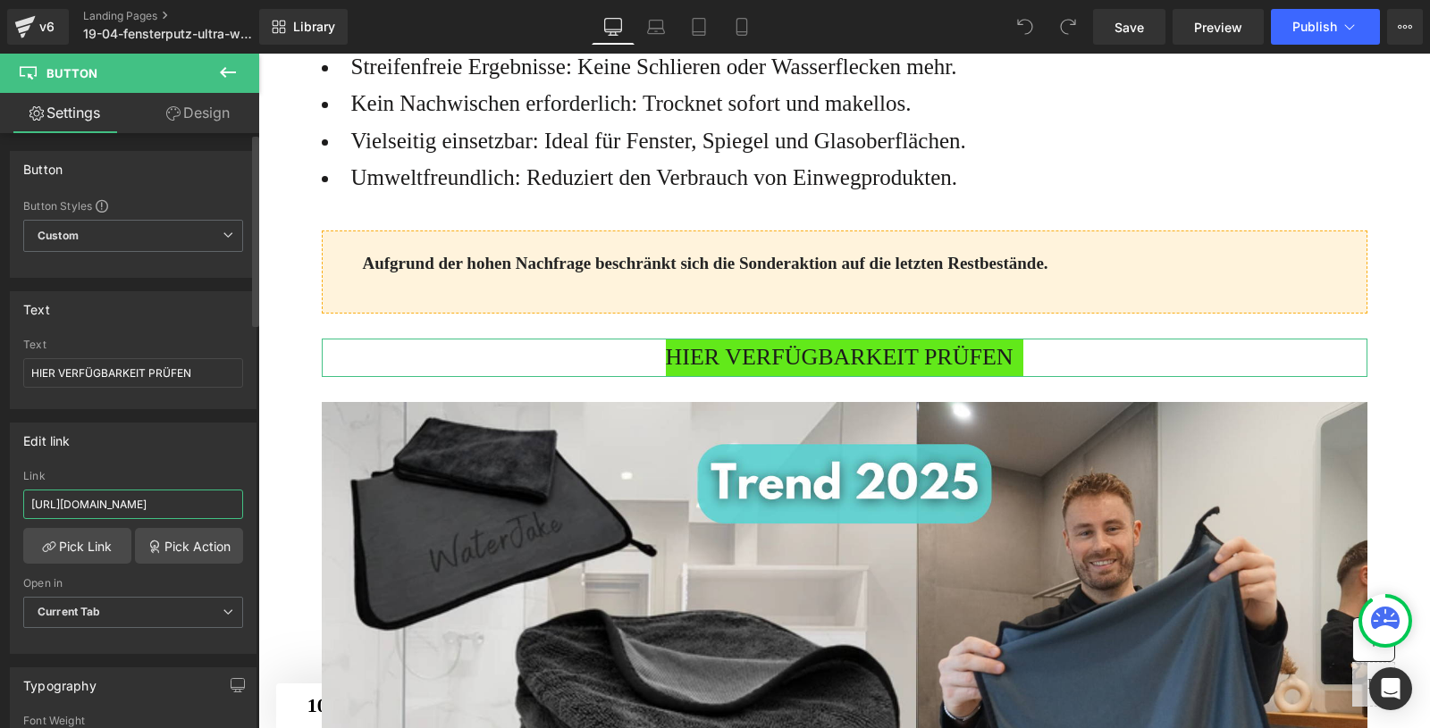
click at [139, 498] on input "https://www.waterjake.de/products/waterjake-ultra-wipes-fenstertuch?_pos=1&_sid…" at bounding box center [133, 504] width 220 height 29
paste input "text"
type input "https://www.waterjake.de/products/waterjake-ultra-wipes-fenstertuch?_pos=1&_sid…"
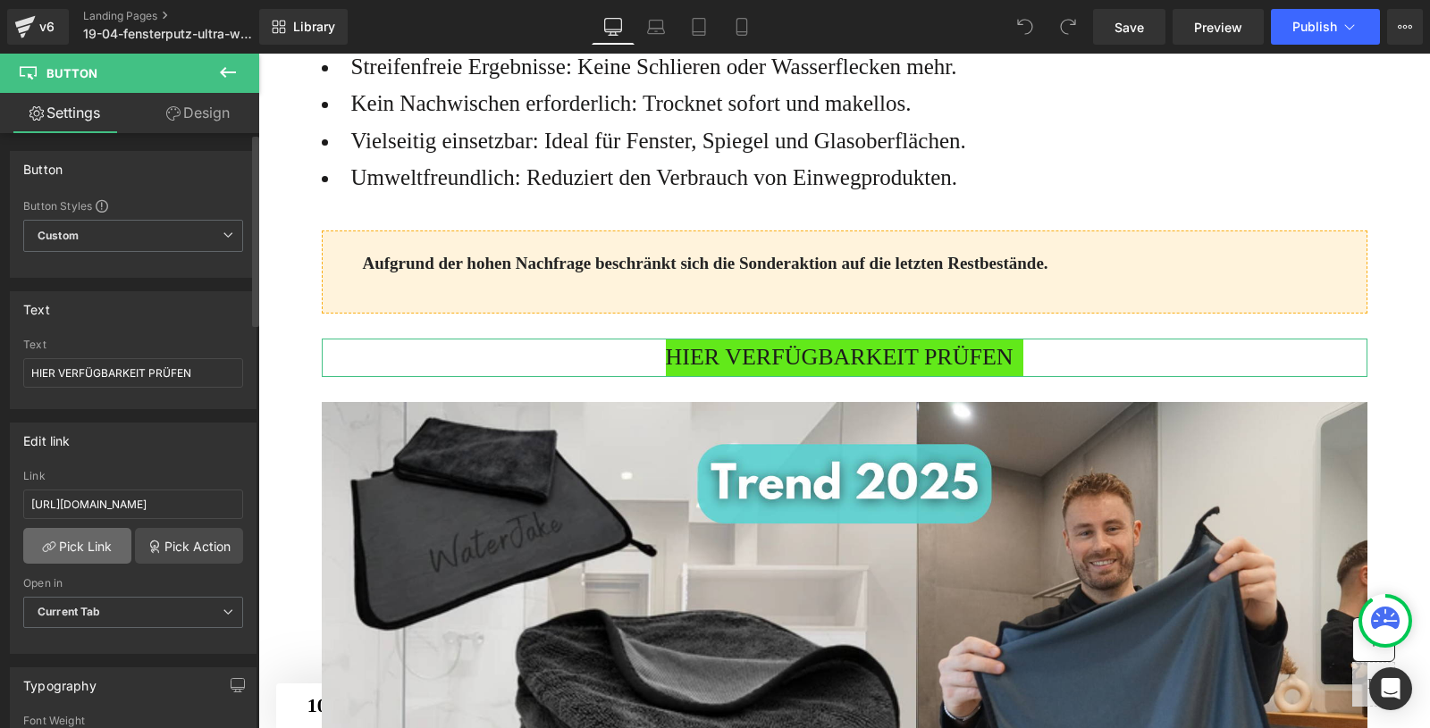
scroll to position [0, 0]
click at [71, 531] on link "Pick Link" at bounding box center [77, 546] width 108 height 36
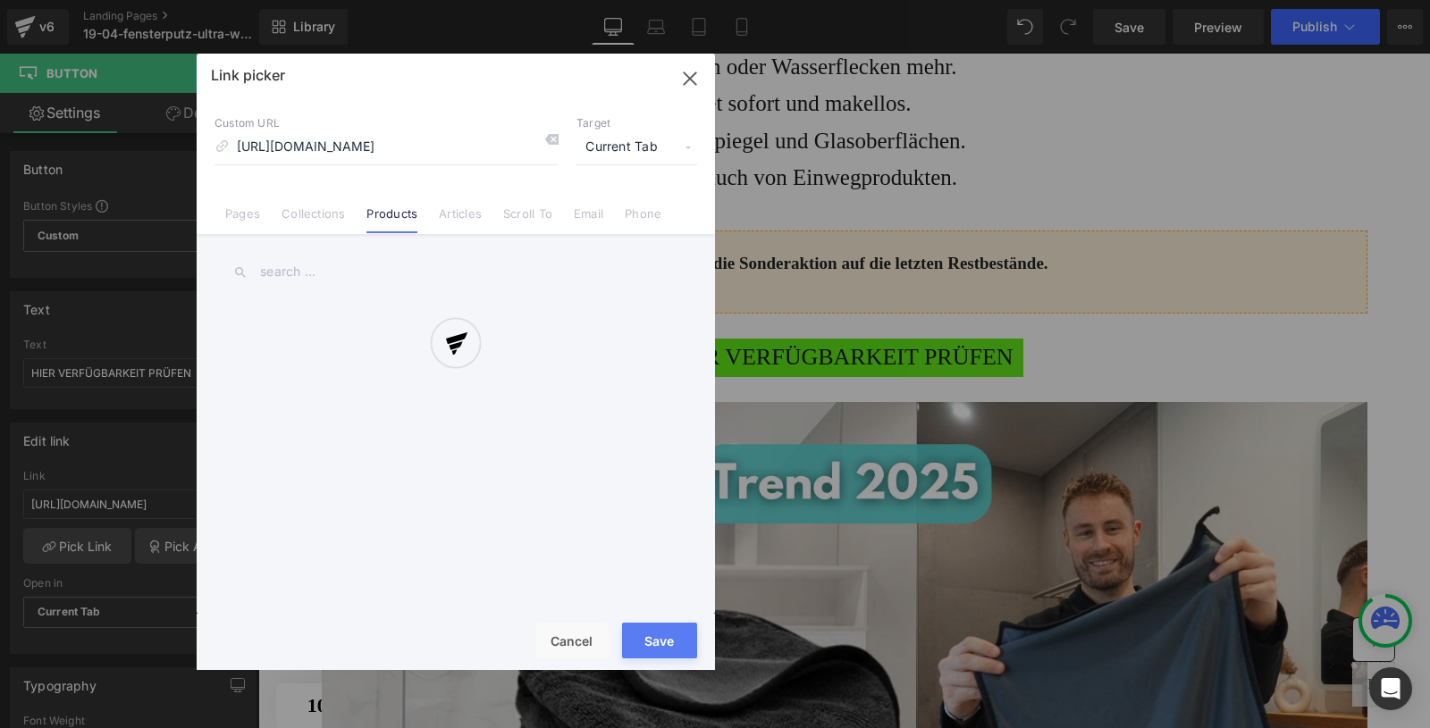
click at [651, 645] on div at bounding box center [456, 362] width 518 height 617
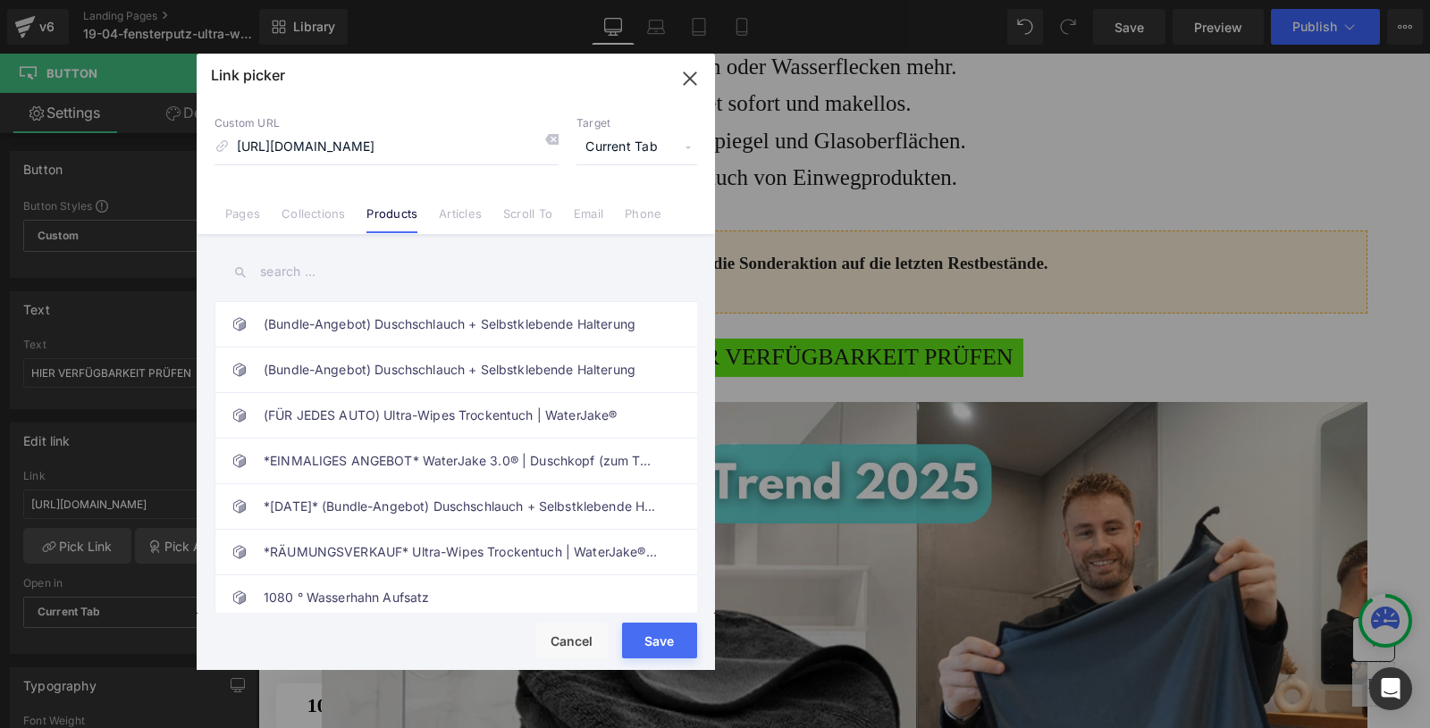
click at [663, 640] on button "Save" at bounding box center [659, 641] width 75 height 36
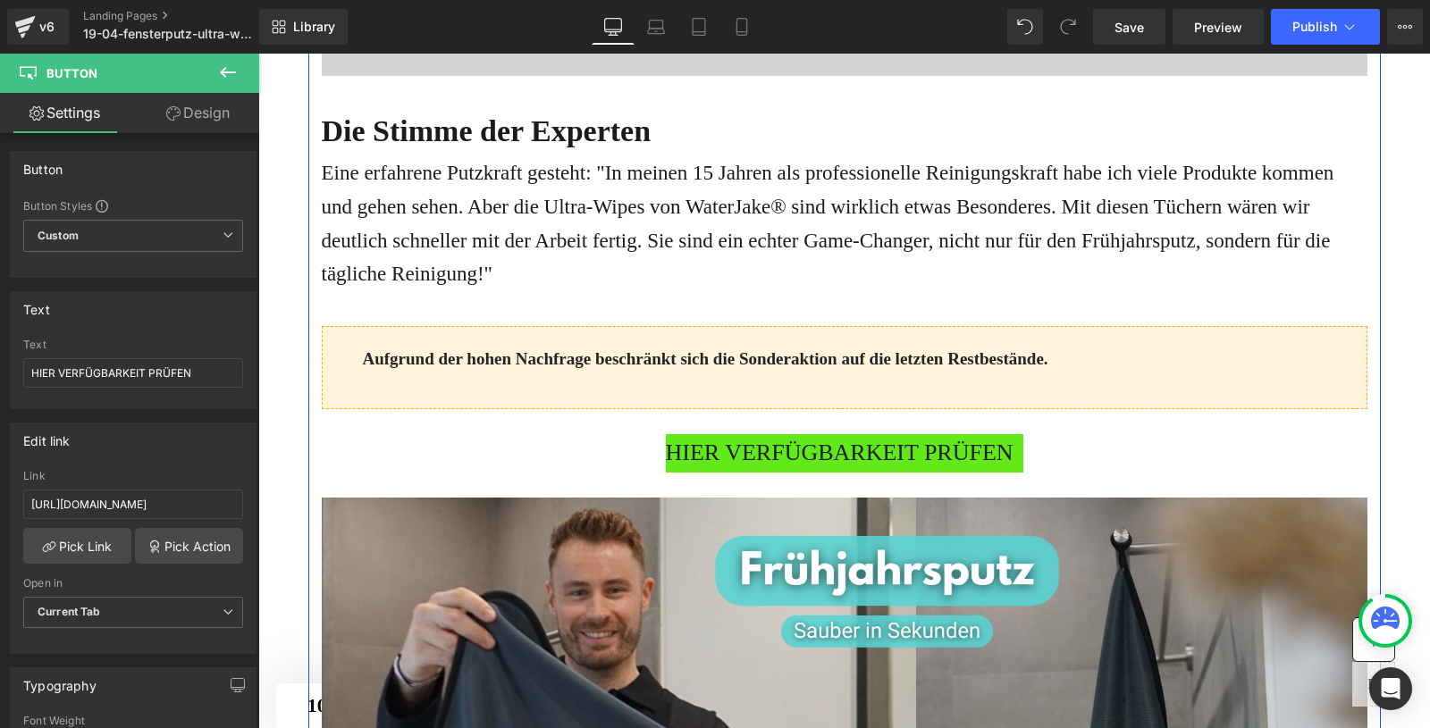
scroll to position [3553, 0]
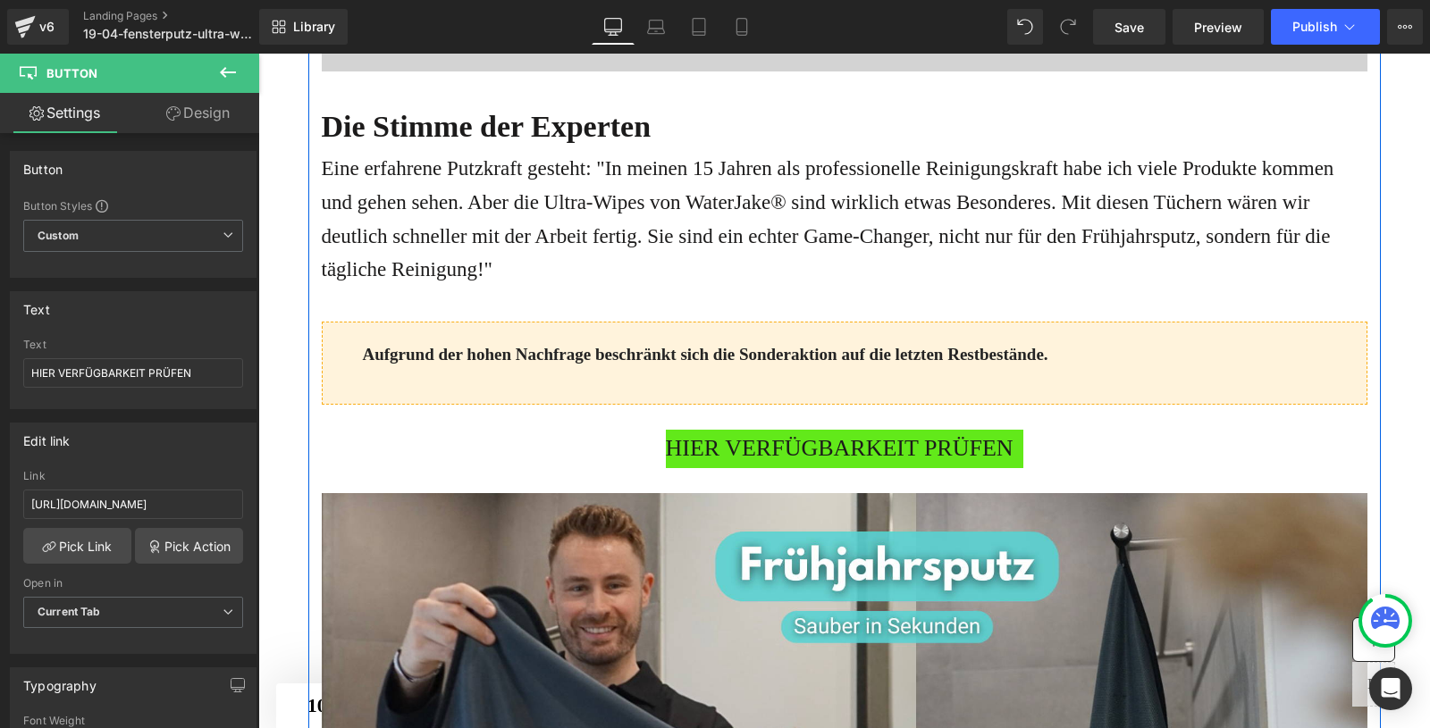
click at [772, 430] on p at bounding box center [845, 417] width 1046 height 25
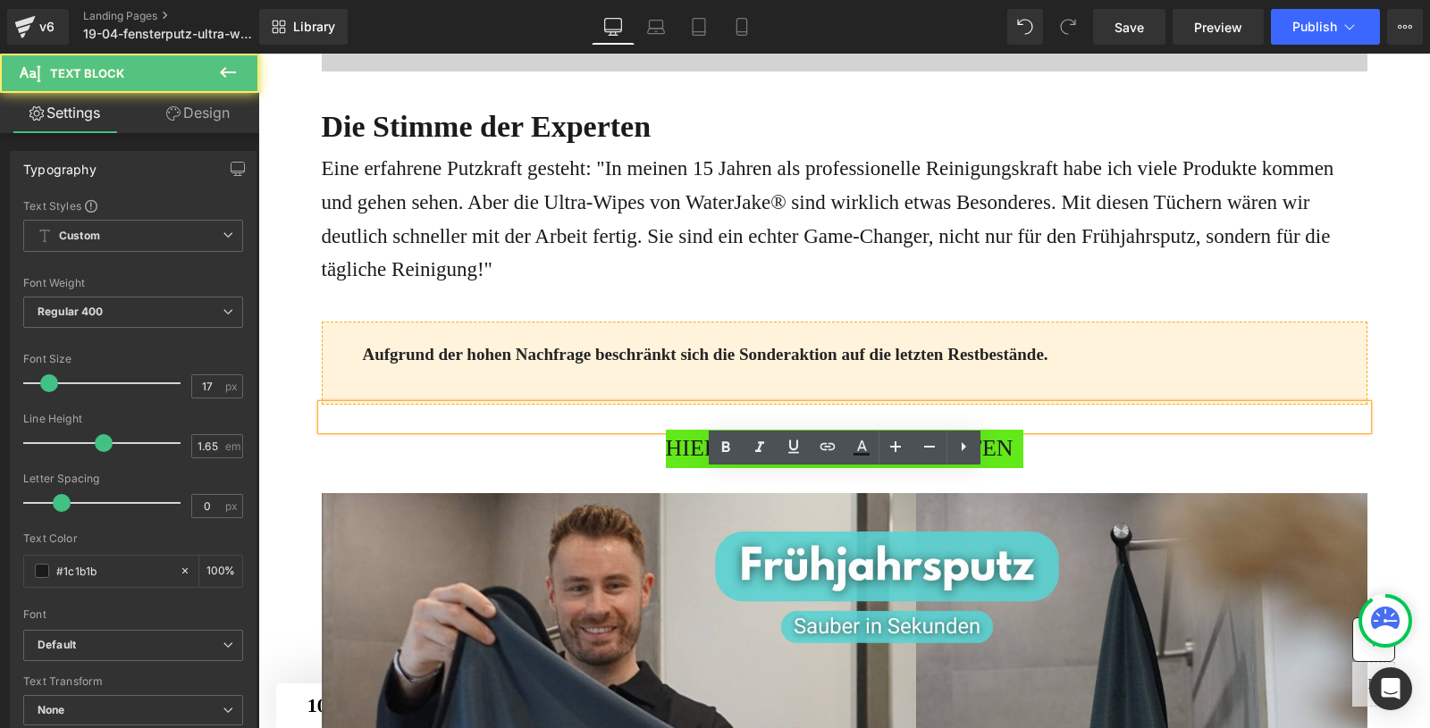
click at [772, 468] on span "HIER VERFÜGBARKEIT PRÜFEN" at bounding box center [840, 449] width 348 height 38
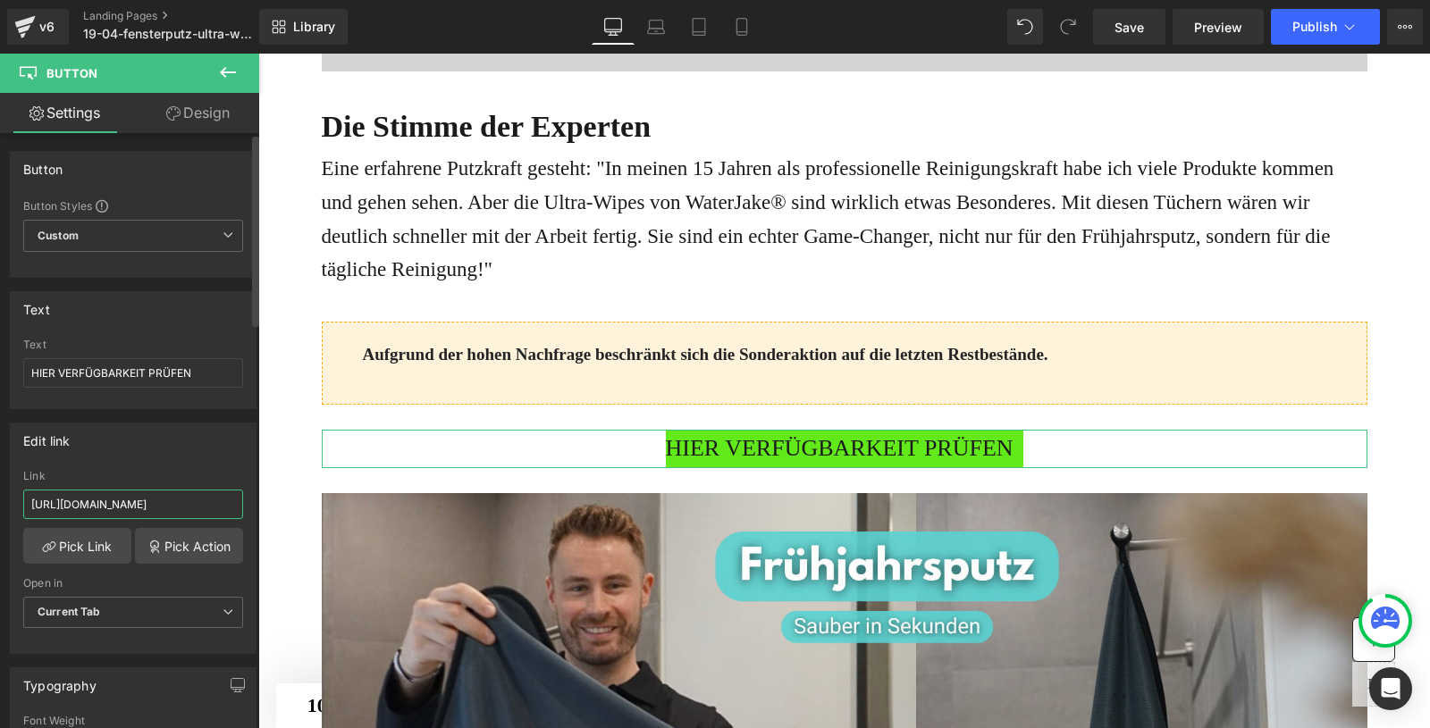
click at [104, 502] on input "https://www.waterjake.de/products/waterjake-ultra-wipes-fenstertuch?_pos=1&_sid…" at bounding box center [133, 504] width 220 height 29
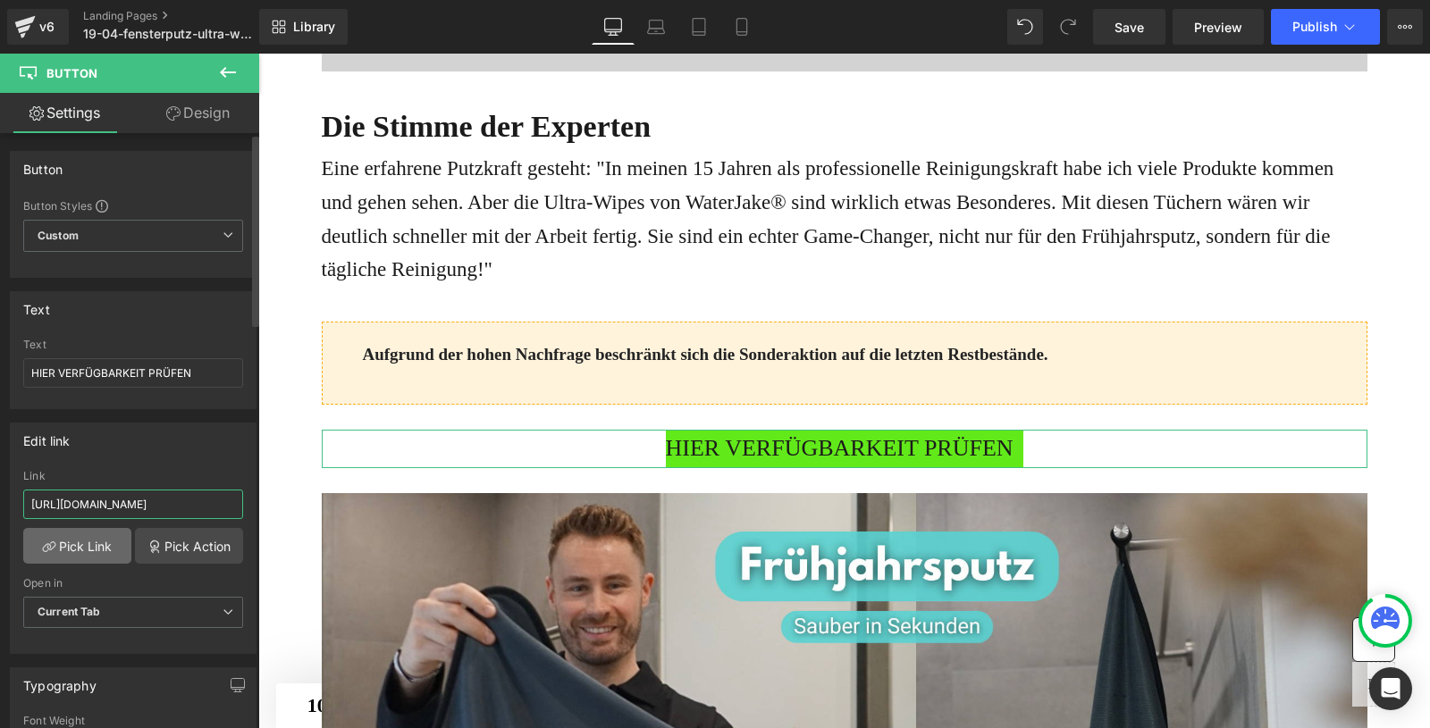
type input "https://www.waterjake.de/products/waterjake-ultra-wipes-fenstertuch?_pos=1&_sid…"
click at [74, 544] on link "Pick Link" at bounding box center [77, 546] width 108 height 36
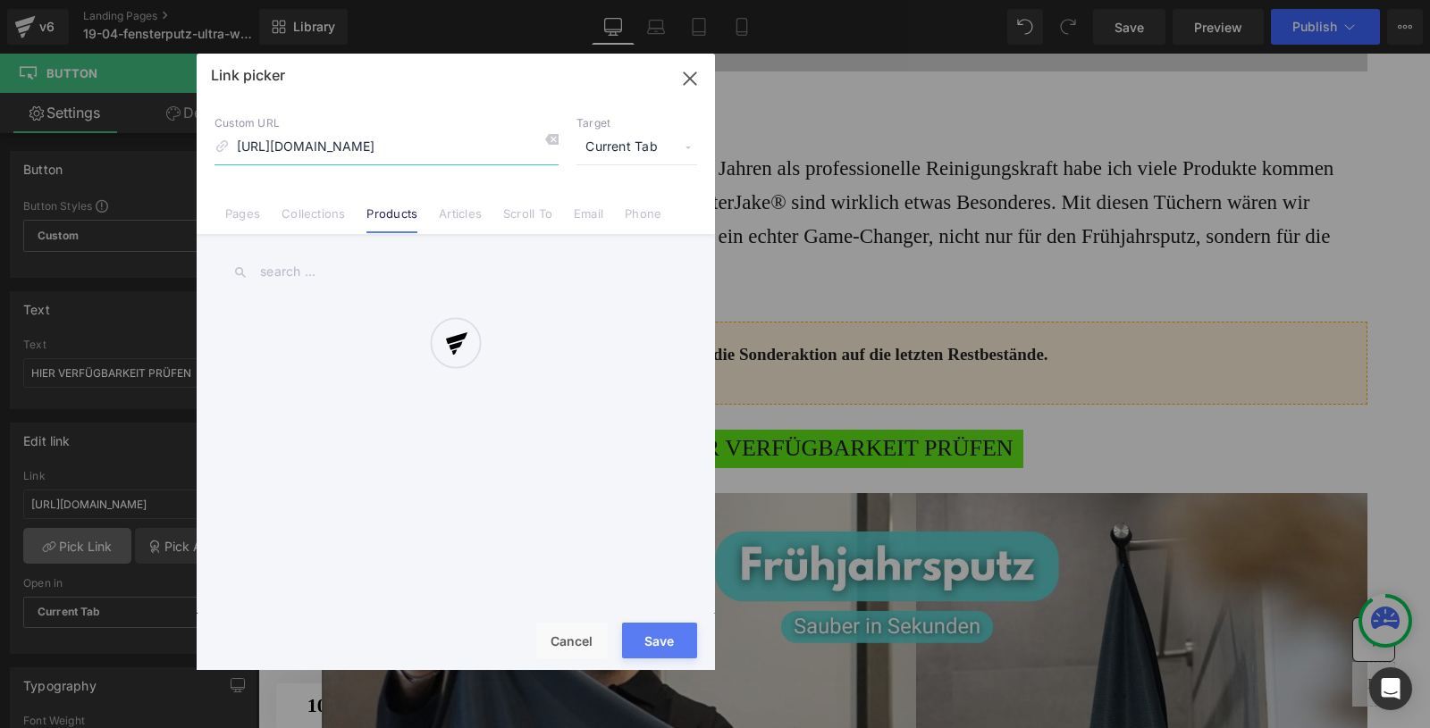
scroll to position [0, 300]
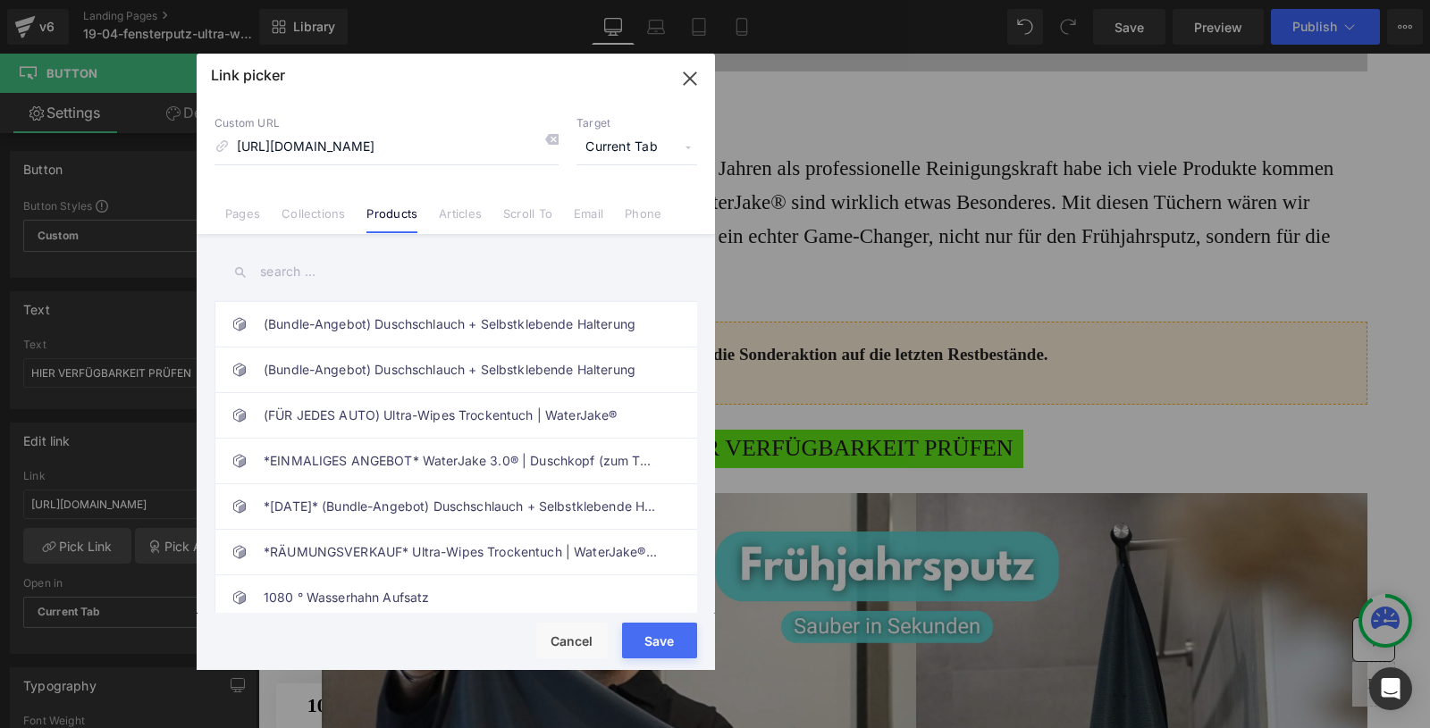
click at [661, 641] on button "Save" at bounding box center [659, 641] width 75 height 36
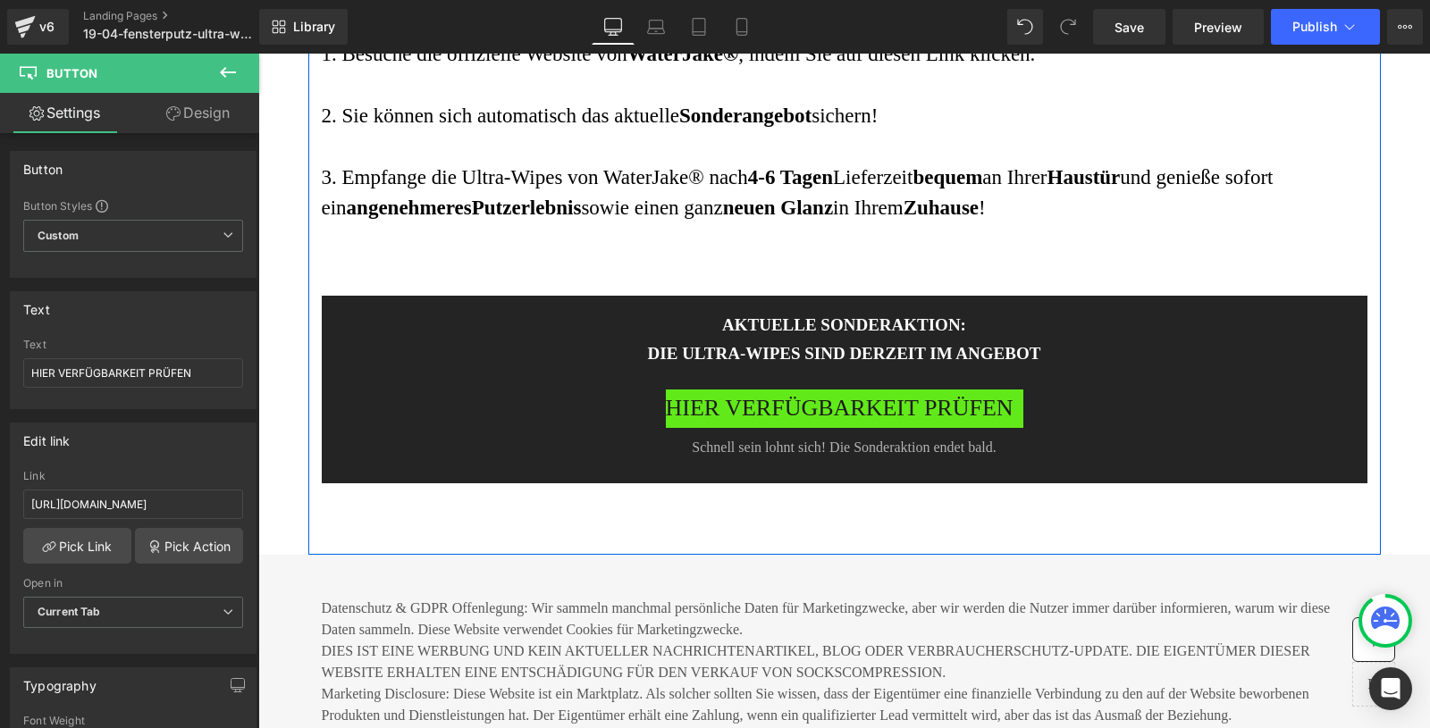
scroll to position [8512, 0]
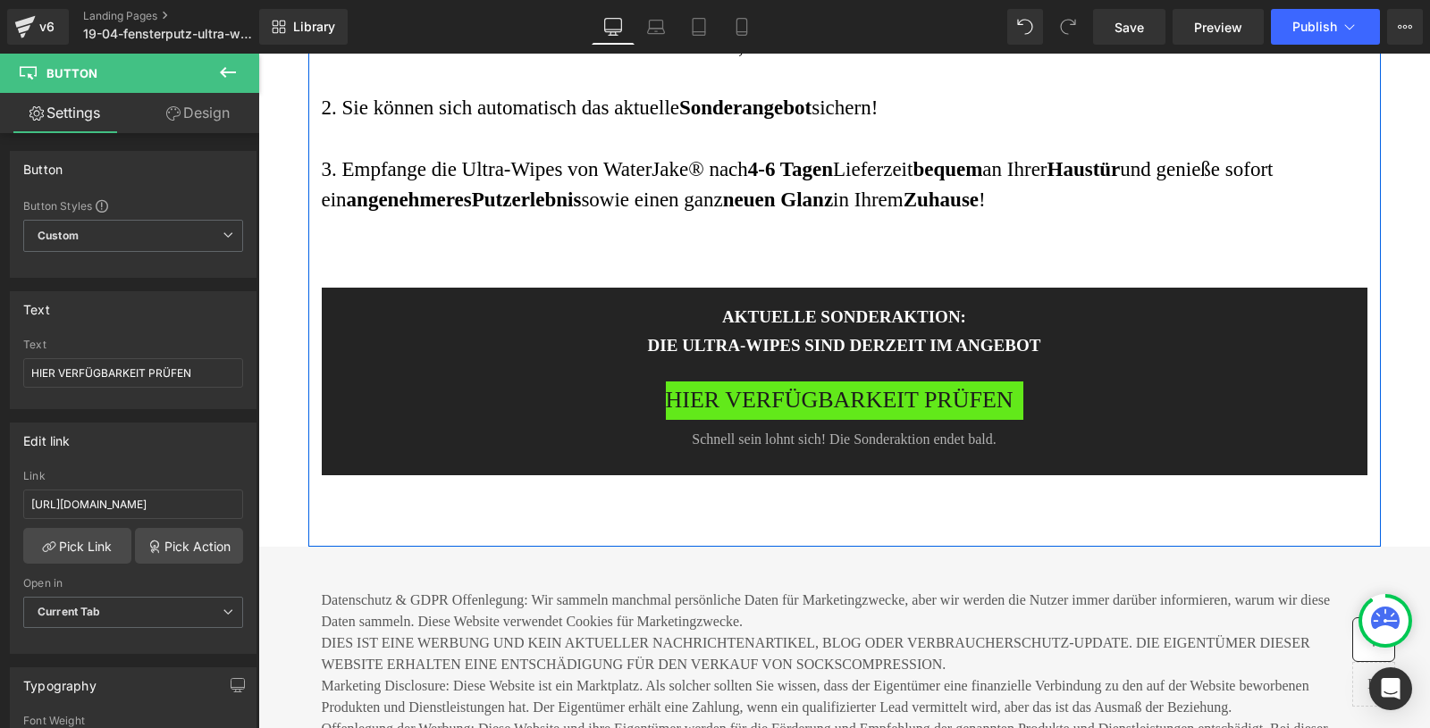
click at [799, 420] on span "HIER VERFÜGBARKEIT PRÜFEN" at bounding box center [840, 401] width 348 height 38
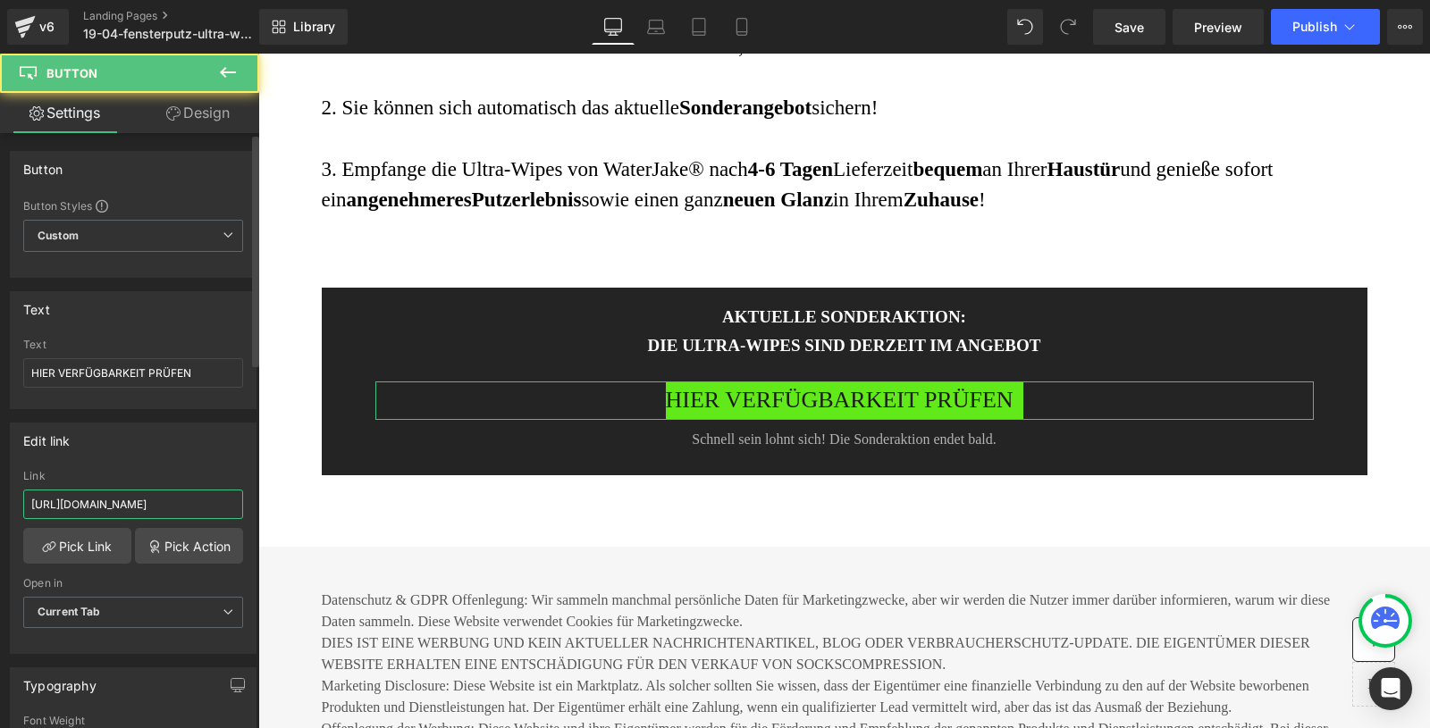
click at [145, 500] on input "https://www.waterjake.de/products/waterjake-ultra-wipes-fenstertuch?_pos=1&_sid…" at bounding box center [133, 504] width 220 height 29
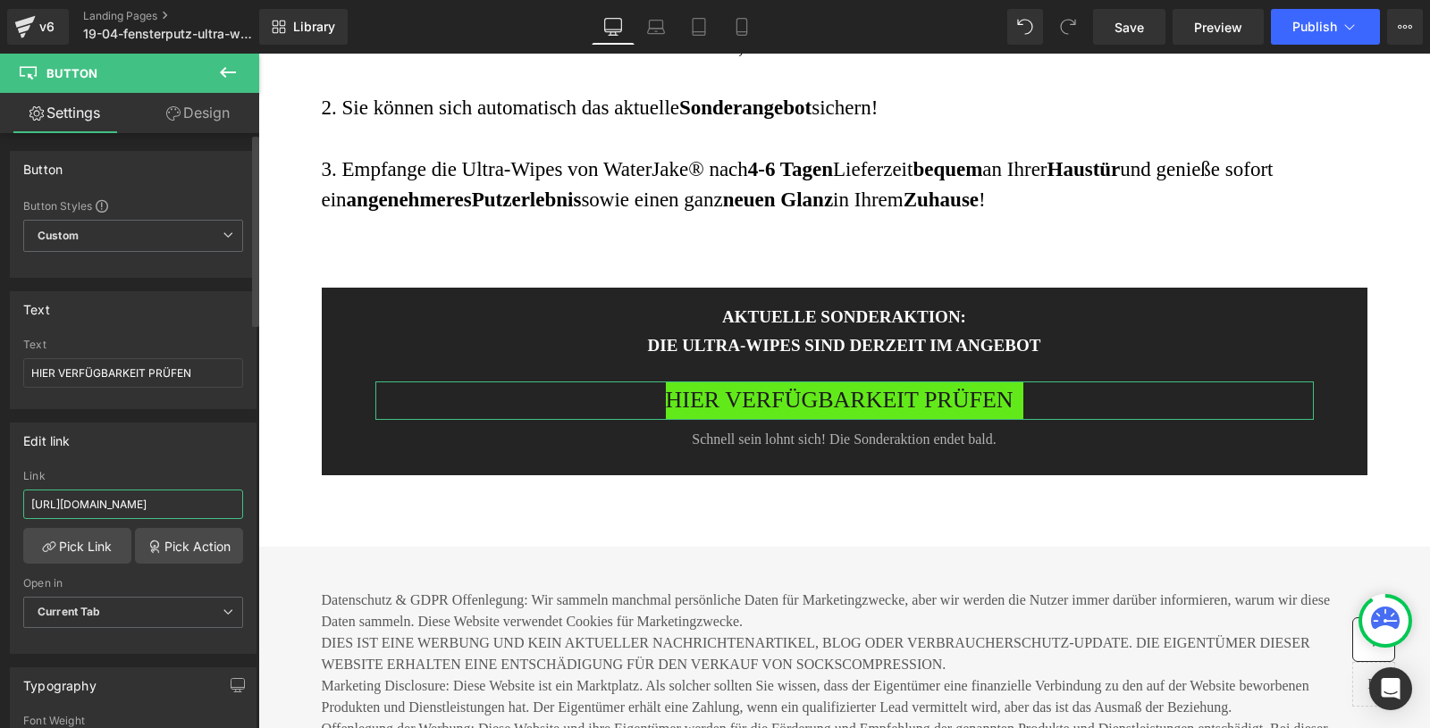
click at [145, 500] on input "https://www.waterjake.de/products/waterjake-ultra-wipes-fenstertuch?_pos=1&_sid…" at bounding box center [133, 504] width 220 height 29
paste input "494957d02"
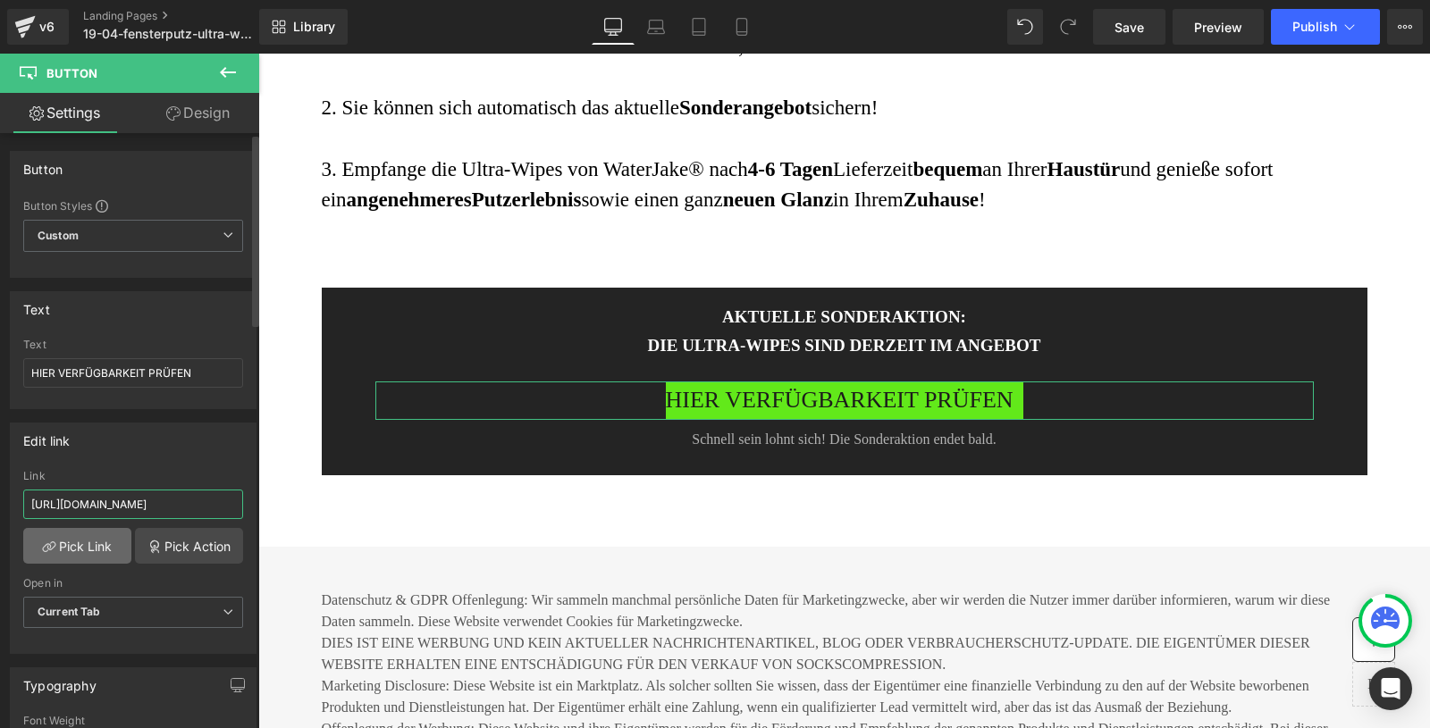
type input "https://www.waterjake.de/products/waterjake-ultra-wipes-fenstertuch?_pos=1&_sid…"
click at [71, 537] on link "Pick Link" at bounding box center [77, 546] width 108 height 36
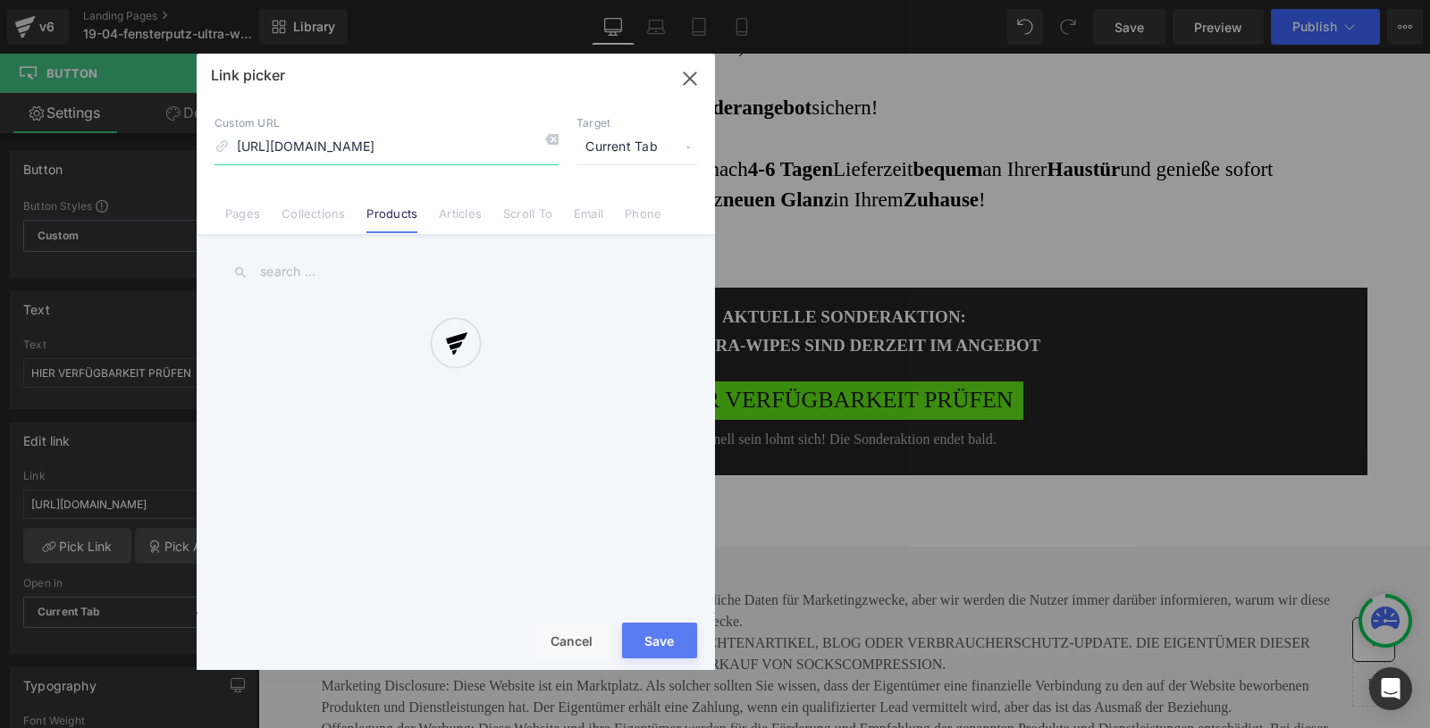
scroll to position [0, 300]
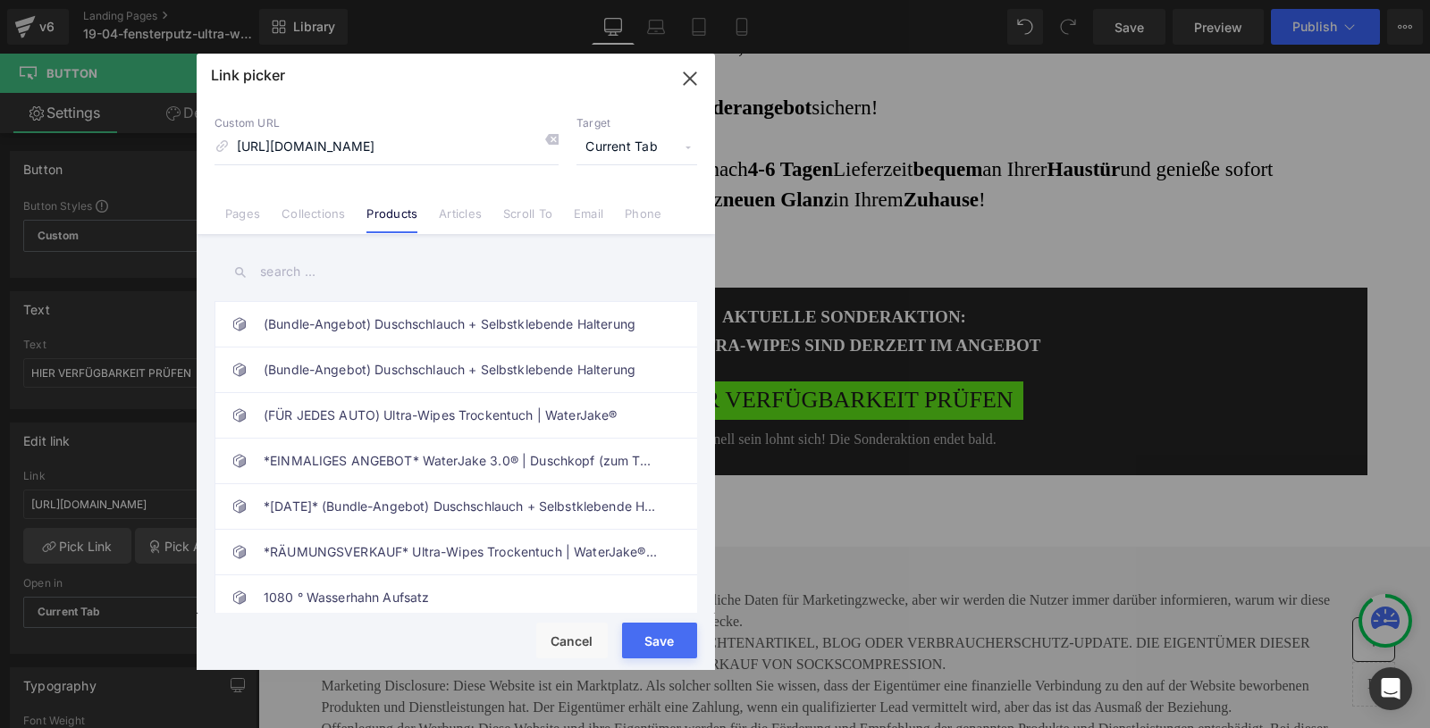
drag, startPoint x: 667, startPoint y: 644, endPoint x: 414, endPoint y: 583, distance: 260.3
click at [667, 644] on button "Save" at bounding box center [659, 641] width 75 height 36
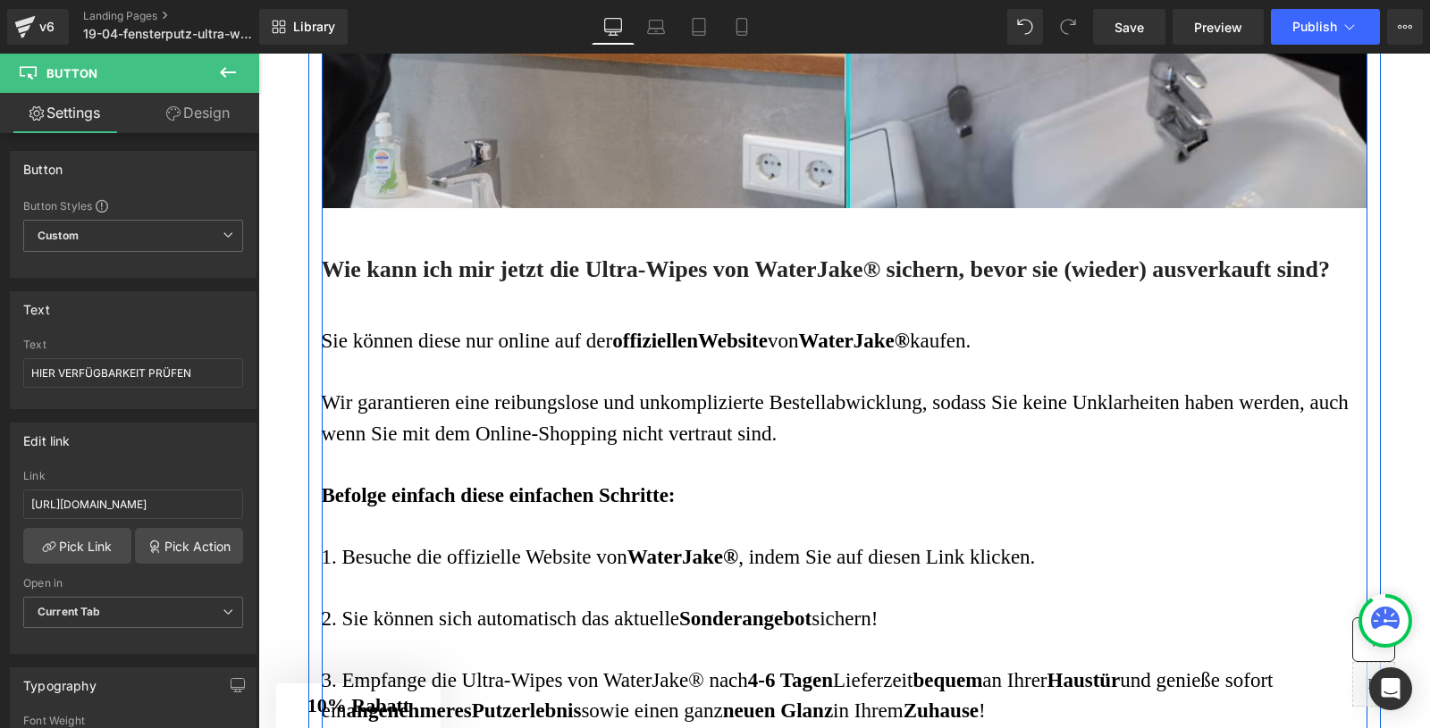
scroll to position [8243, 0]
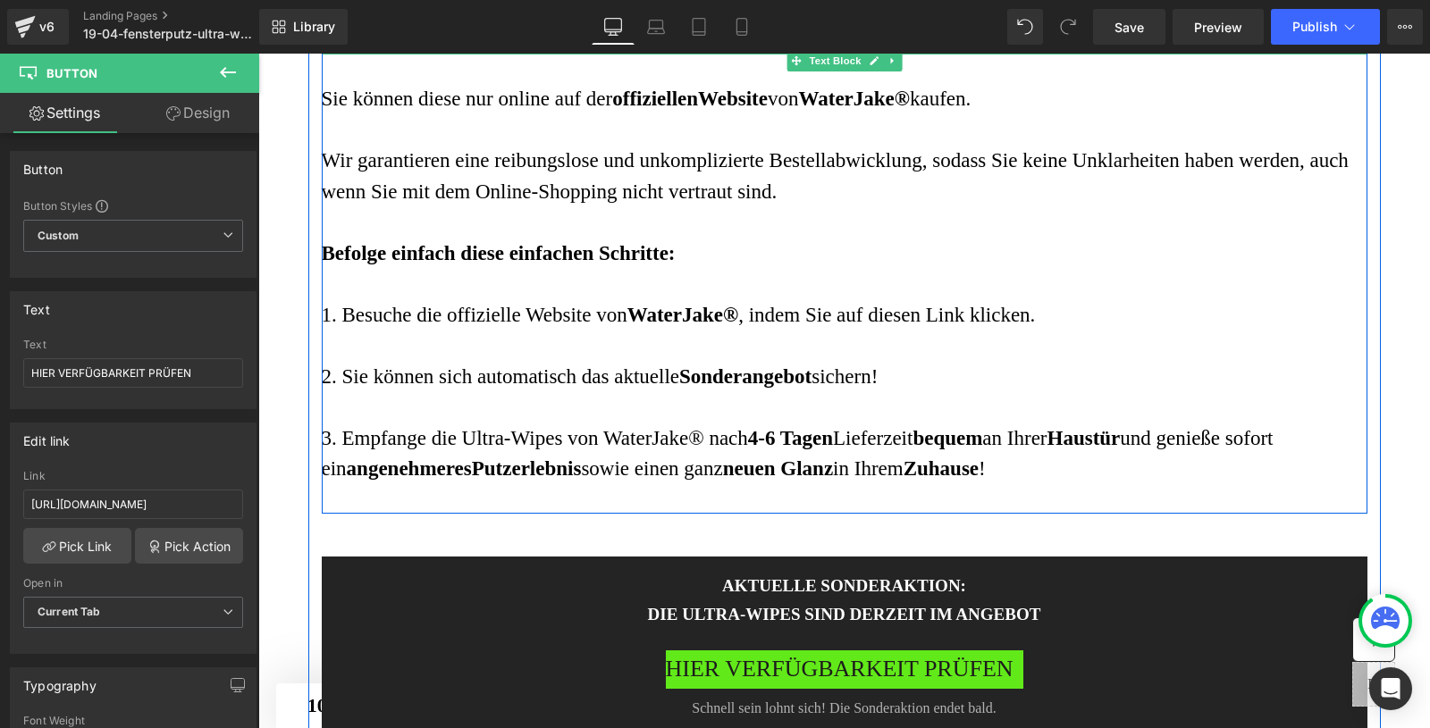
click at [746, 110] on strong "Website" at bounding box center [733, 99] width 70 height 22
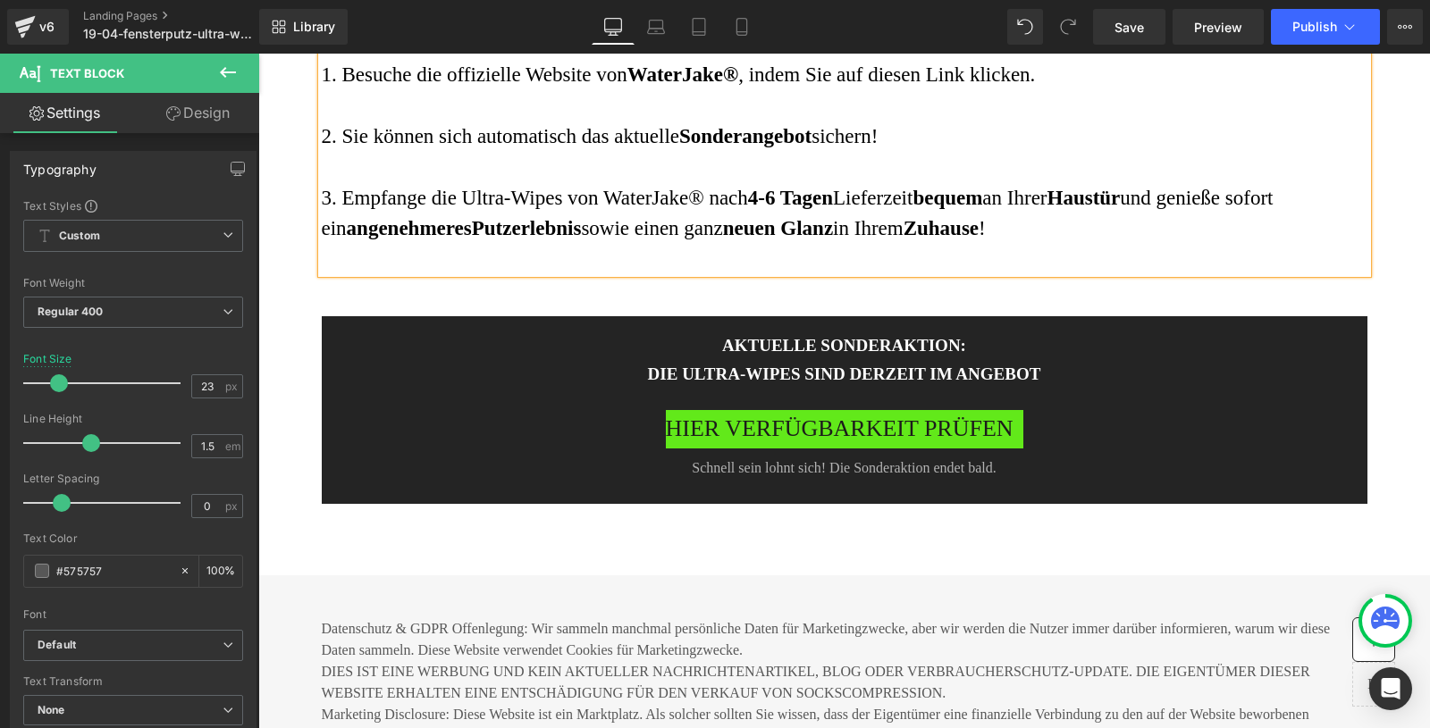
scroll to position [8354, 0]
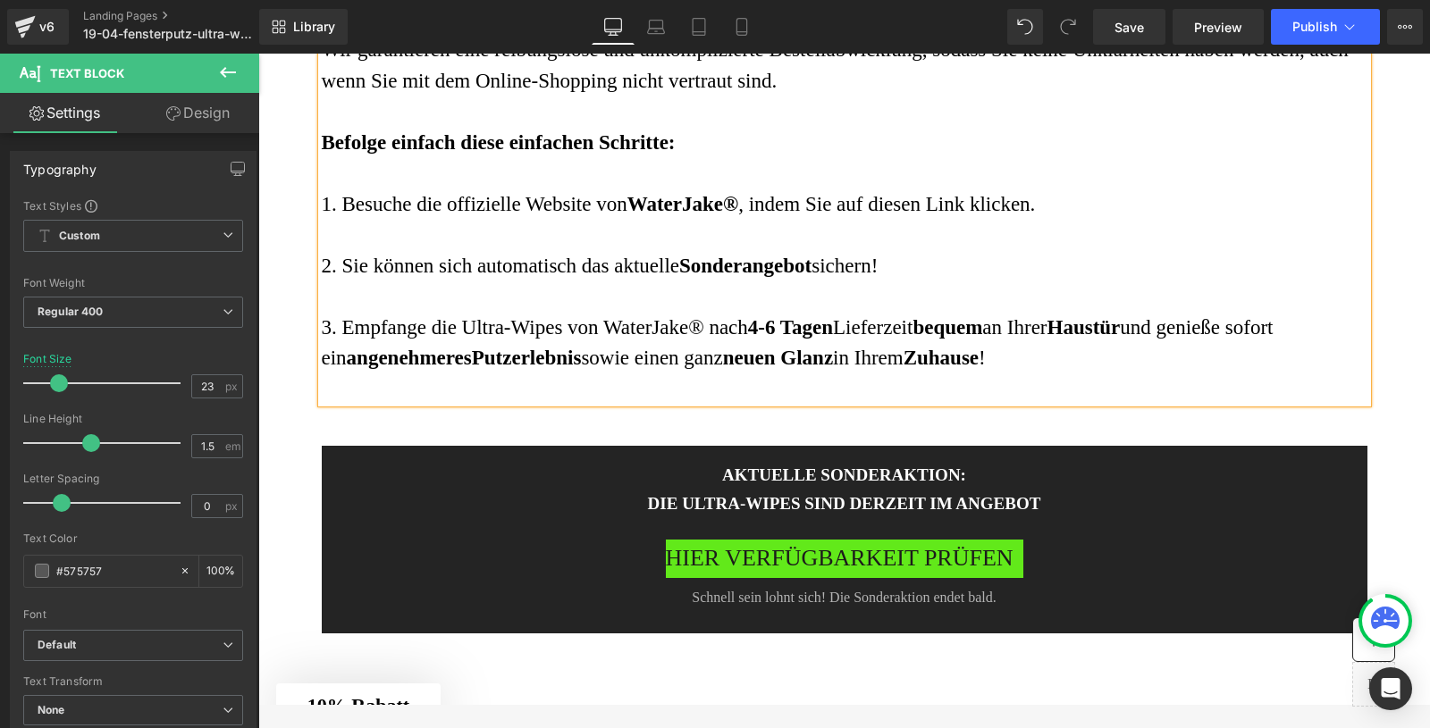
click at [557, 369] on strong "Putzerlebnis" at bounding box center [527, 358] width 110 height 22
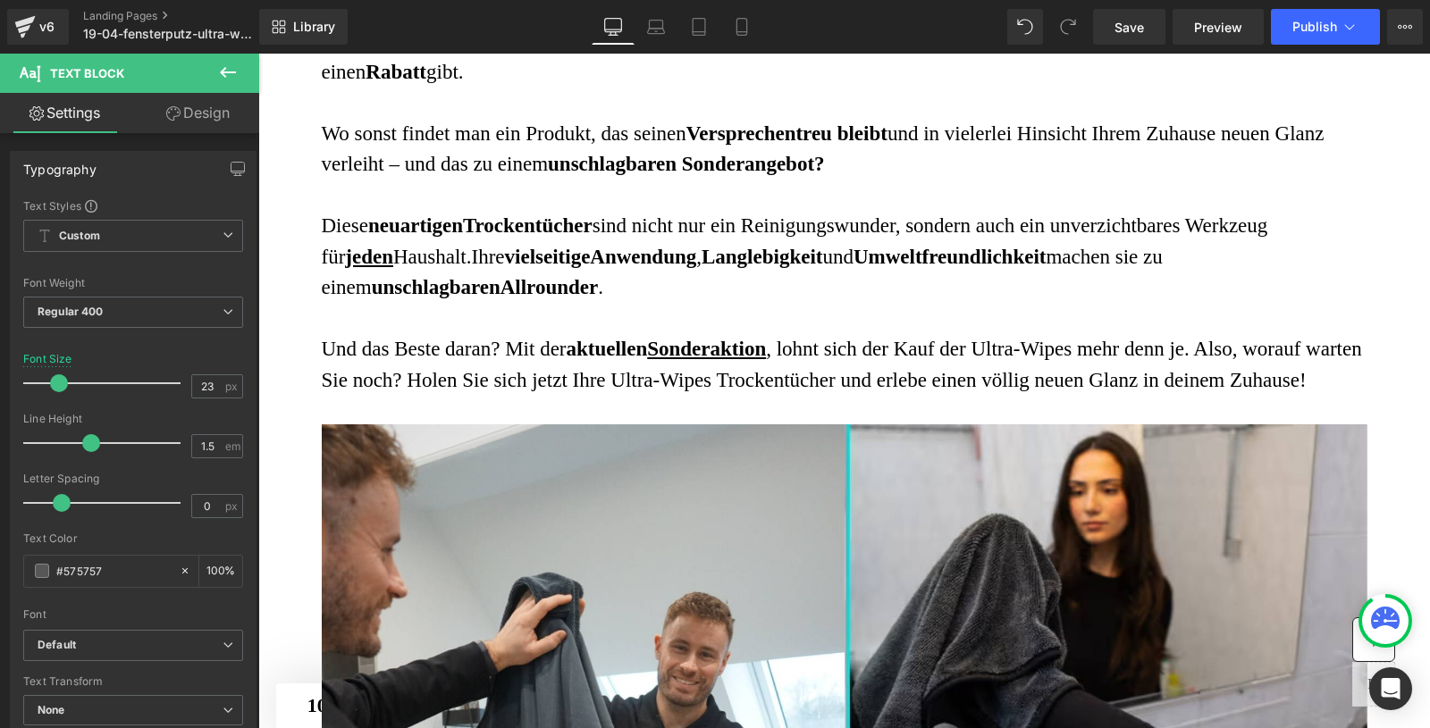
scroll to position [7154, 0]
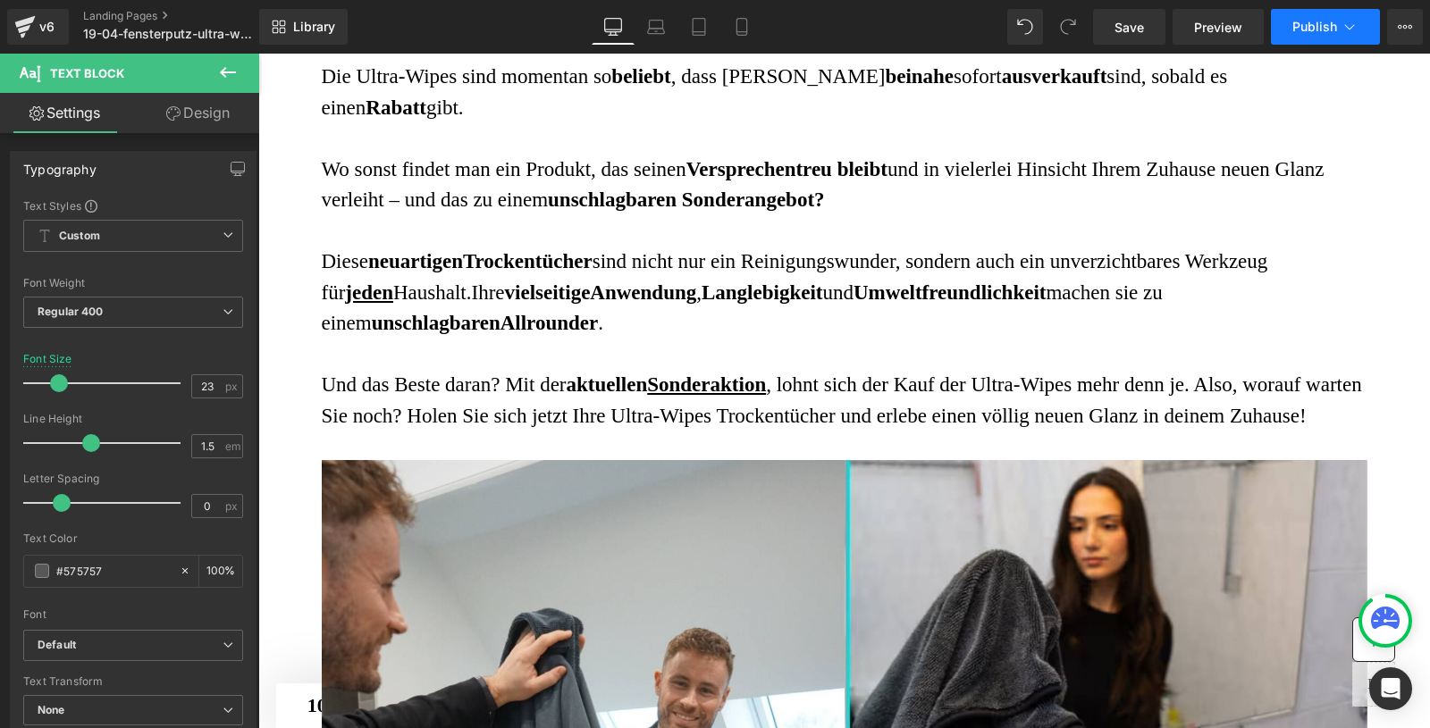
click at [1337, 35] on button "Publish" at bounding box center [1325, 27] width 109 height 36
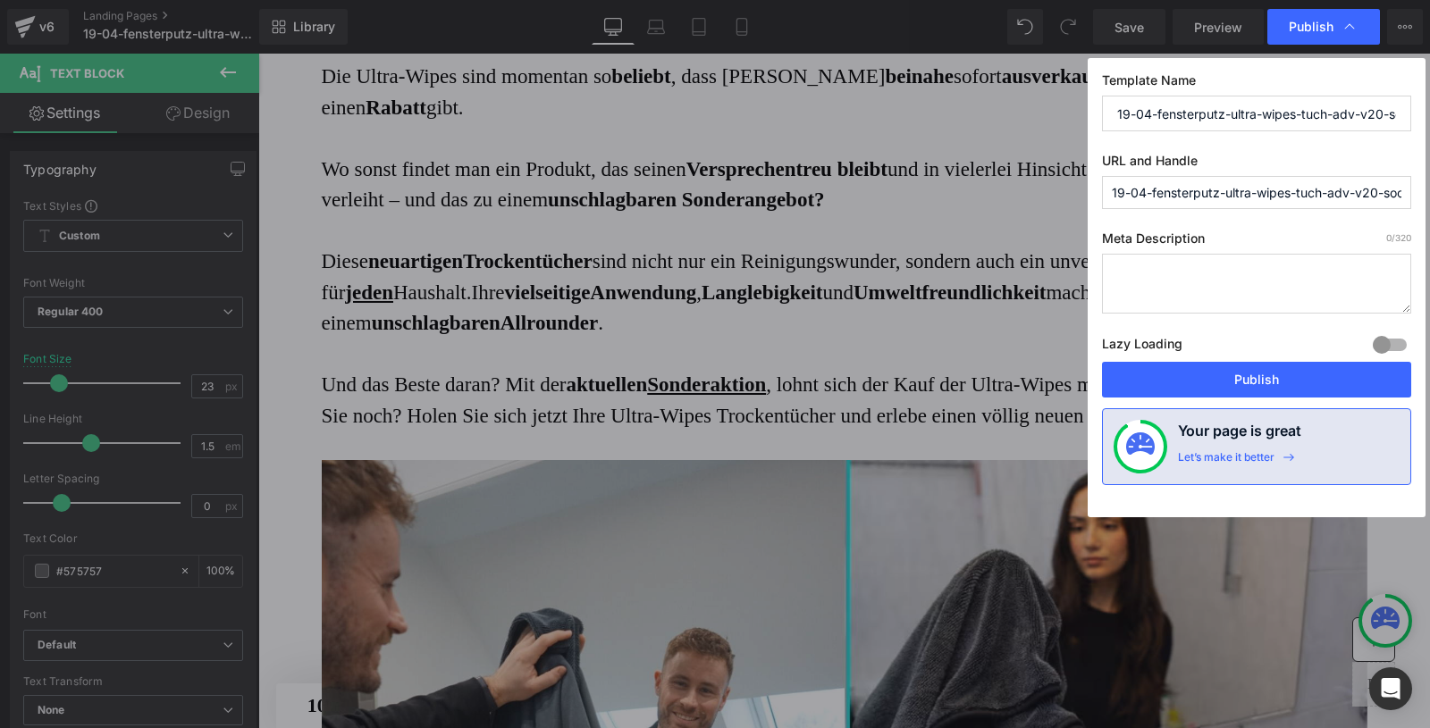
click at [1222, 360] on div "Lazy Loading Build Upgrade plan to unlock" at bounding box center [1256, 346] width 309 height 29
click at [1222, 374] on button "Publish" at bounding box center [1256, 380] width 309 height 36
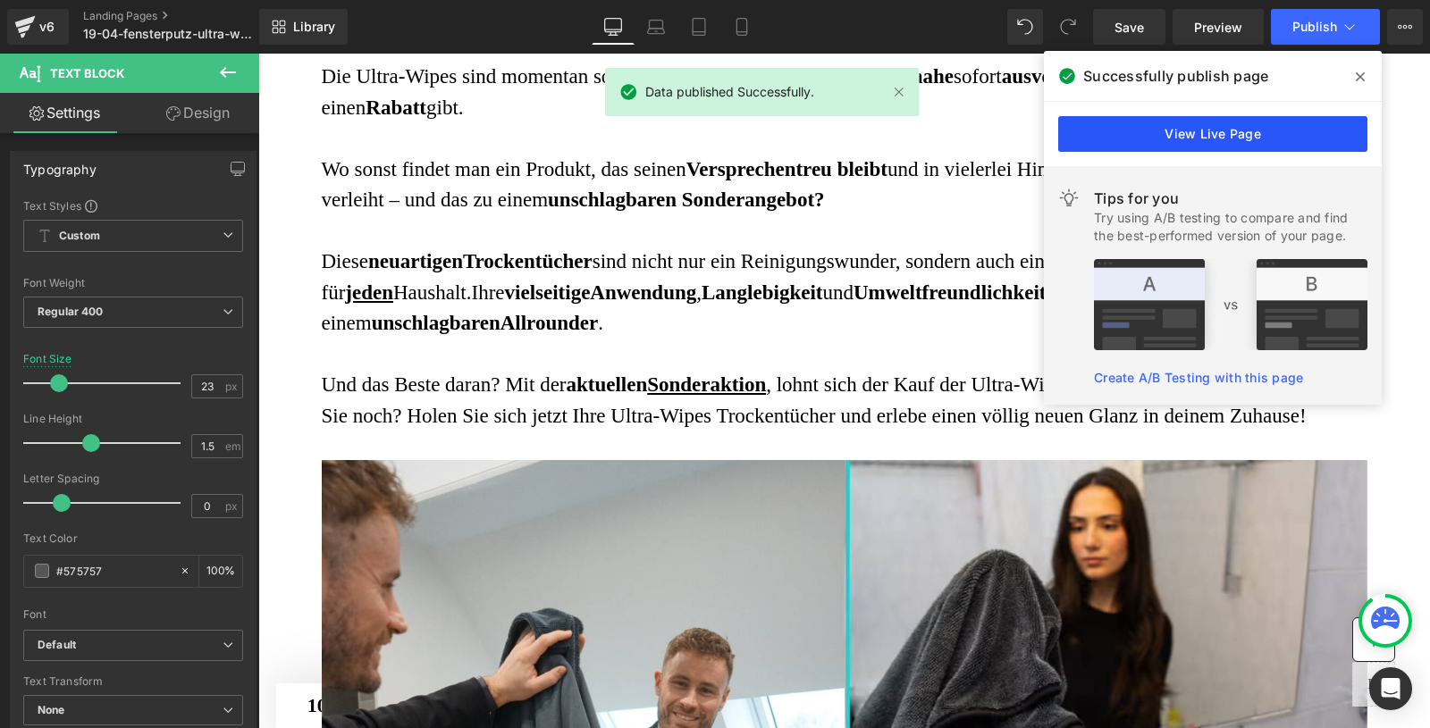
click at [1156, 139] on link "View Live Page" at bounding box center [1212, 134] width 309 height 36
